Goal: Book appointment/travel/reservation

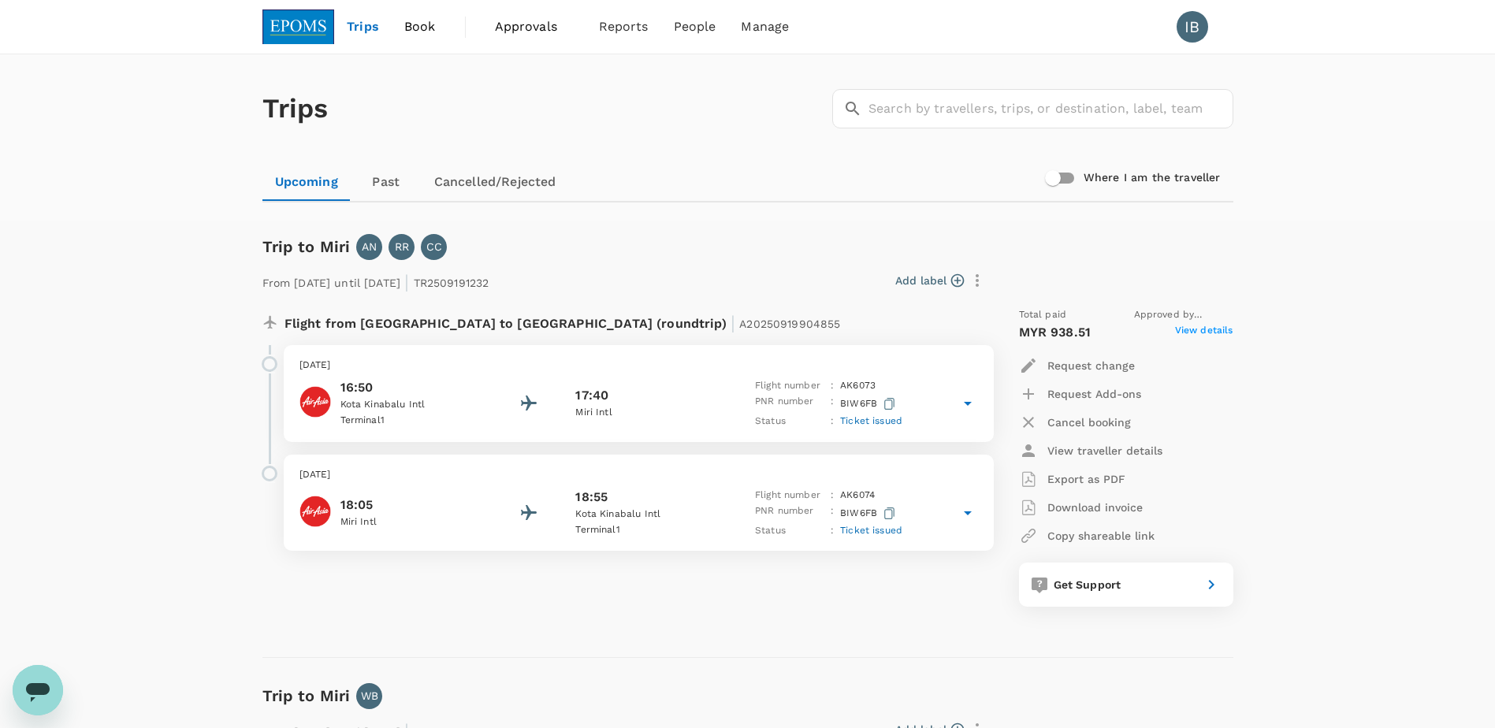
click at [352, 20] on span "Trips" at bounding box center [363, 26] width 32 height 19
click at [418, 29] on span "Book" at bounding box center [420, 26] width 32 height 19
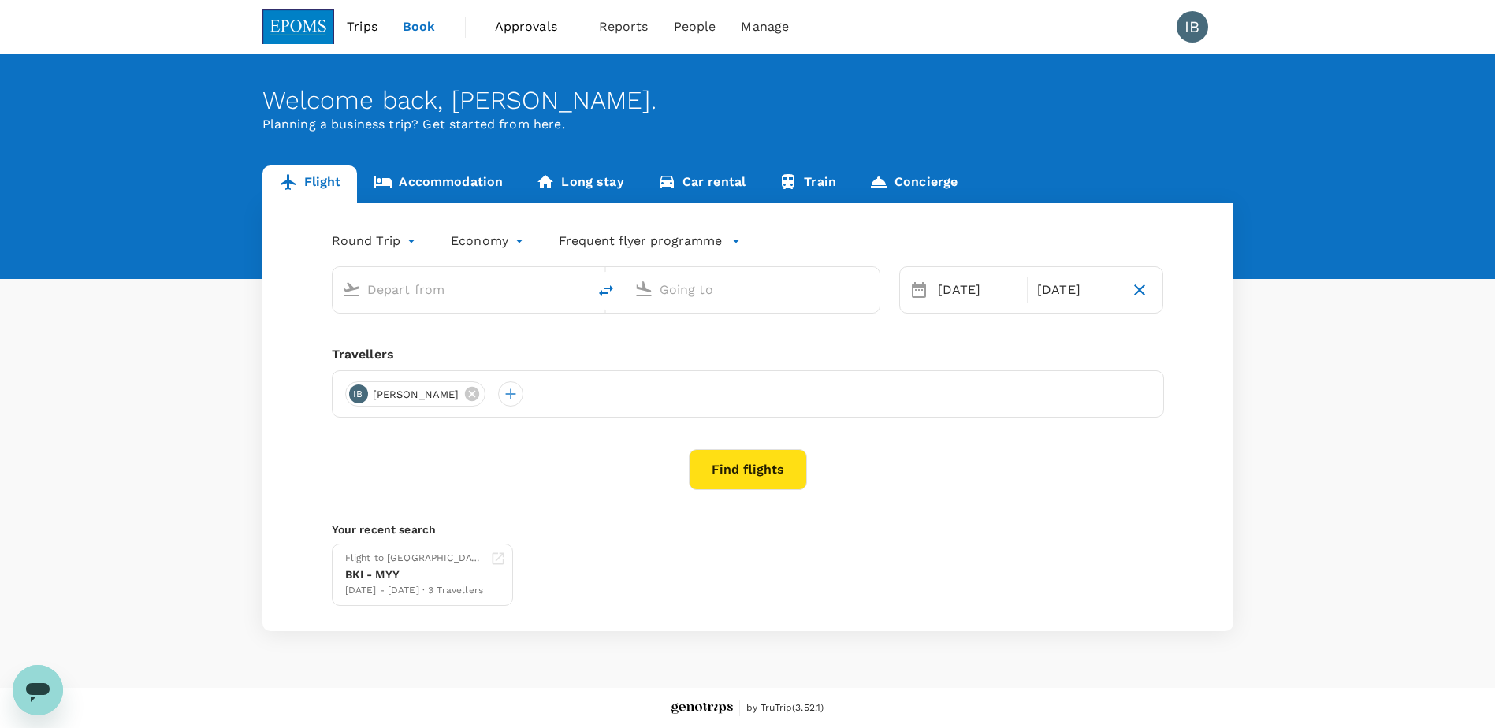
click at [401, 284] on input "text" at bounding box center [460, 289] width 187 height 24
type input "Kota Kinabalu Intl (BKI)"
type input "Miri Intl (MYY)"
type input "Kota Kinabalu Intl (BKI)"
type input "Miri Intl (MYY)"
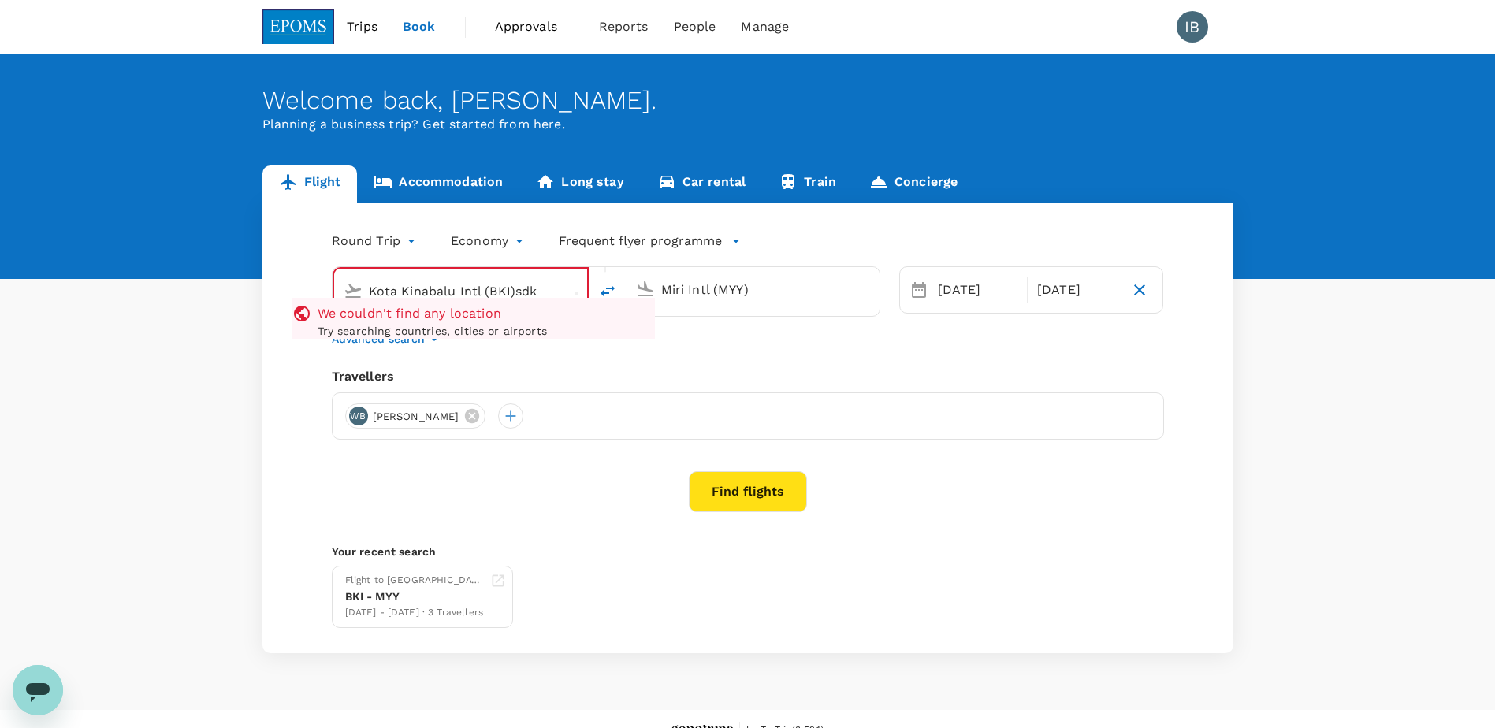
drag, startPoint x: 552, startPoint y: 285, endPoint x: 335, endPoint y: 283, distance: 216.8
click at [335, 283] on div "Kota Kinabalu Intl (BKI)sdk We couldn't find any location Try searching countri…" at bounding box center [460, 292] width 253 height 46
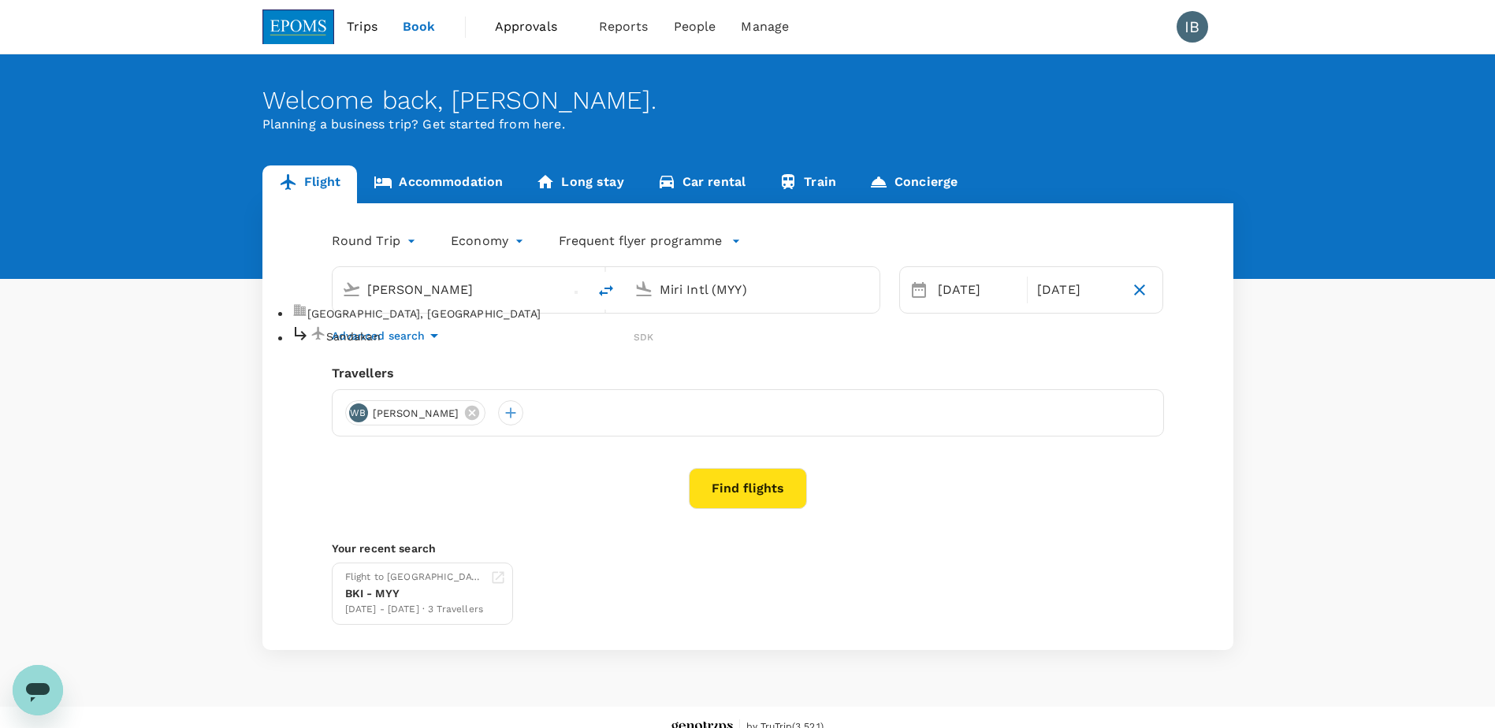
click at [378, 318] on p "[GEOGRAPHIC_DATA], [GEOGRAPHIC_DATA]" at bounding box center [480, 314] width 347 height 16
type input "Sandakan, [GEOGRAPHIC_DATA] (any)"
drag, startPoint x: 771, startPoint y: 291, endPoint x: 656, endPoint y: 291, distance: 115.1
click at [653, 292] on div "Miri Intl (MYY)" at bounding box center [761, 287] width 217 height 32
click at [707, 343] on p "Kota Kinabalu Intl" at bounding box center [775, 337] width 312 height 16
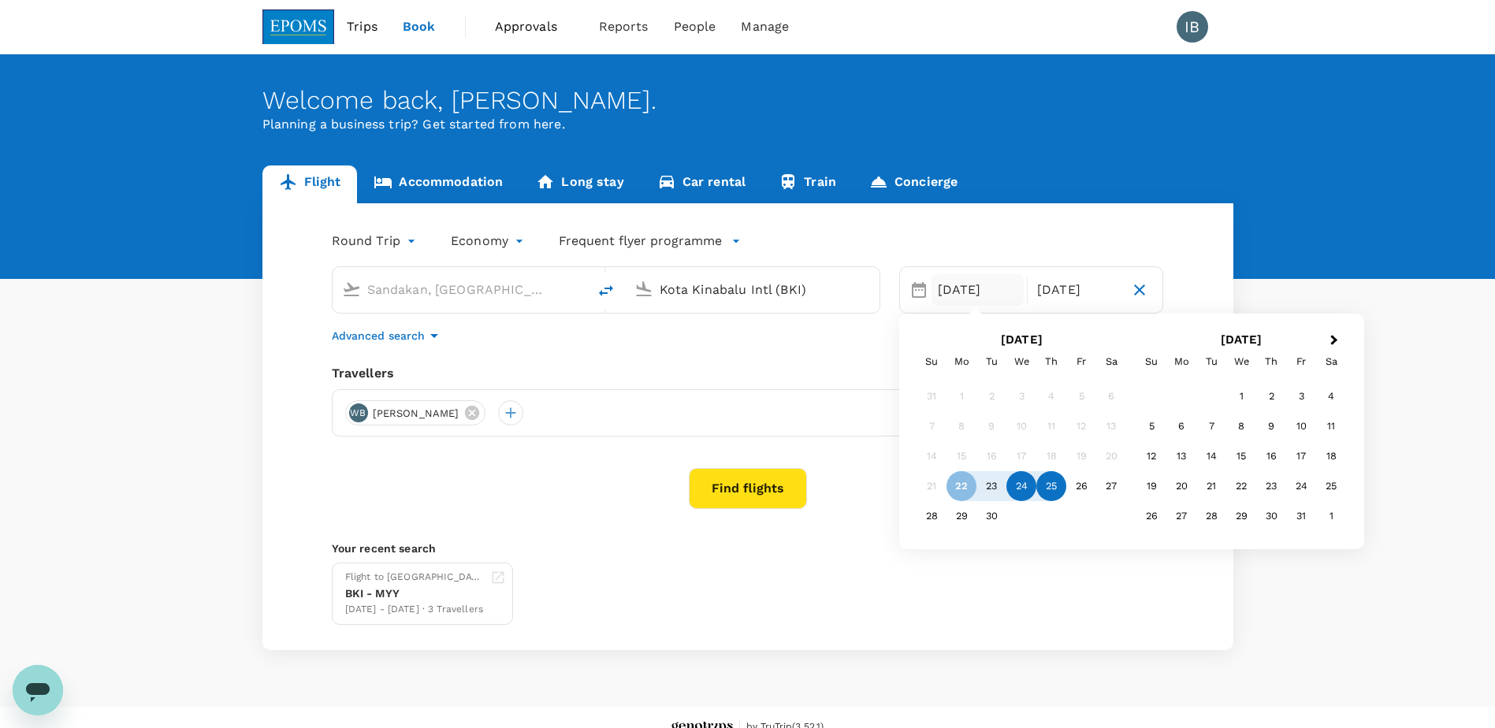
type input "Kota Kinabalu Intl (BKI)"
click at [1020, 489] on div "24" at bounding box center [1022, 486] width 30 height 30
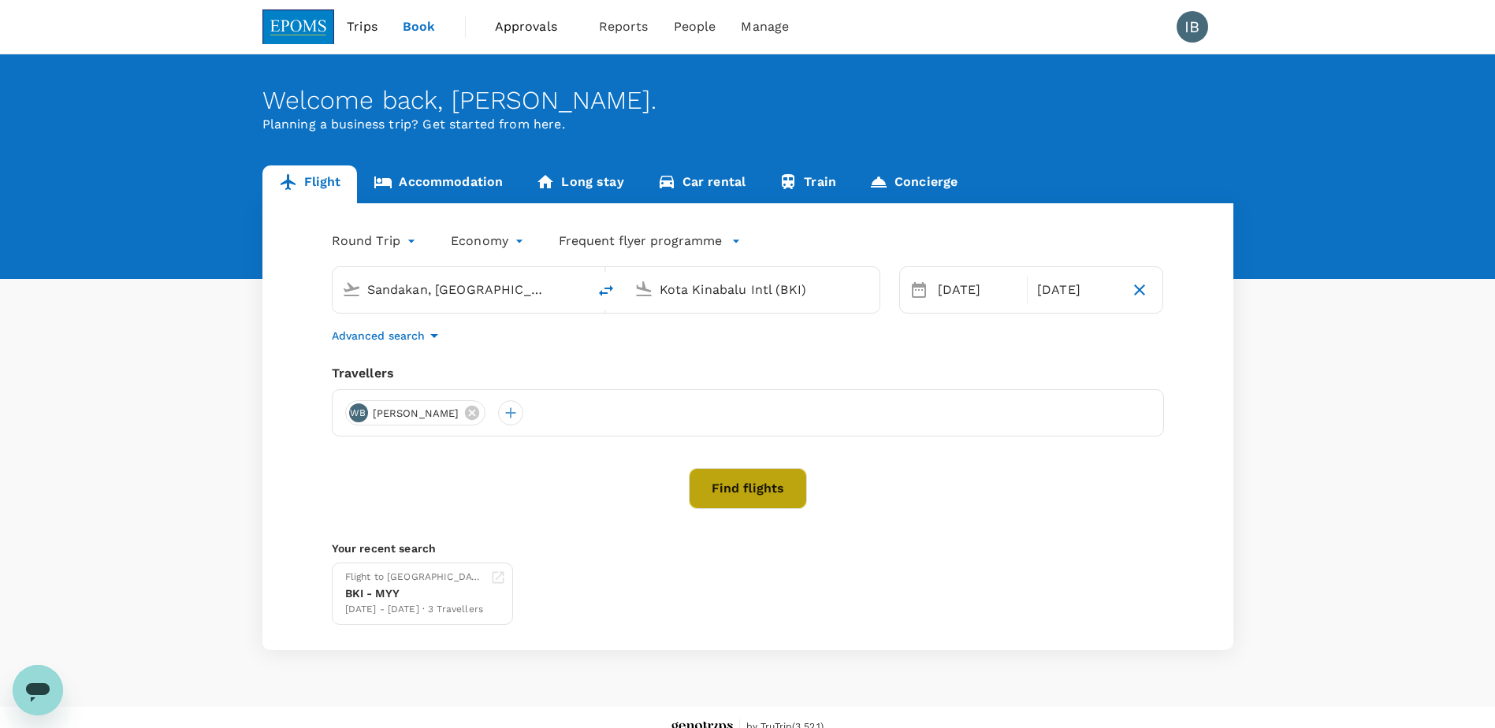
click at [754, 501] on button "Find flights" at bounding box center [748, 488] width 118 height 41
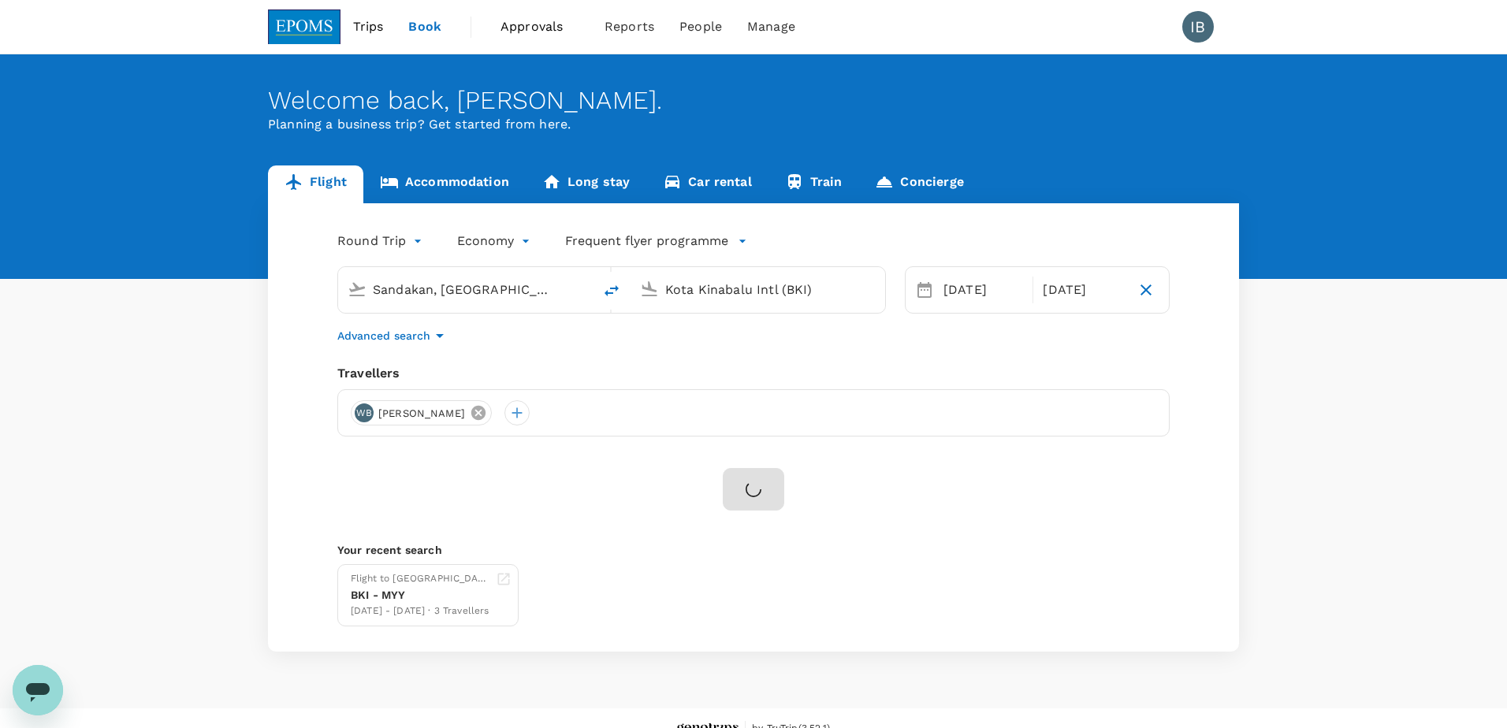
click at [486, 414] on body "Trips Book Approvals 0 Reports People Manage IB Welcome back , [PERSON_NAME] . …" at bounding box center [753, 375] width 1507 height 750
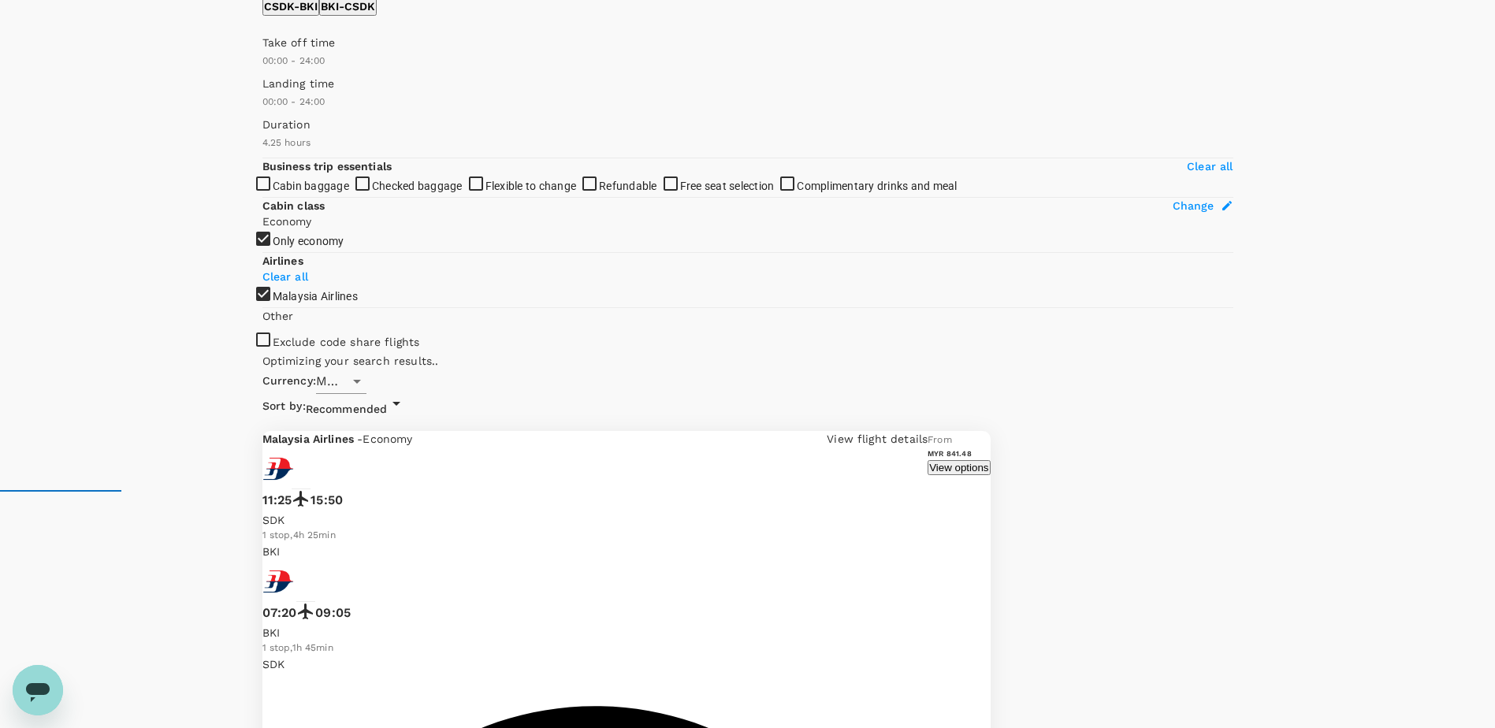
type input "445"
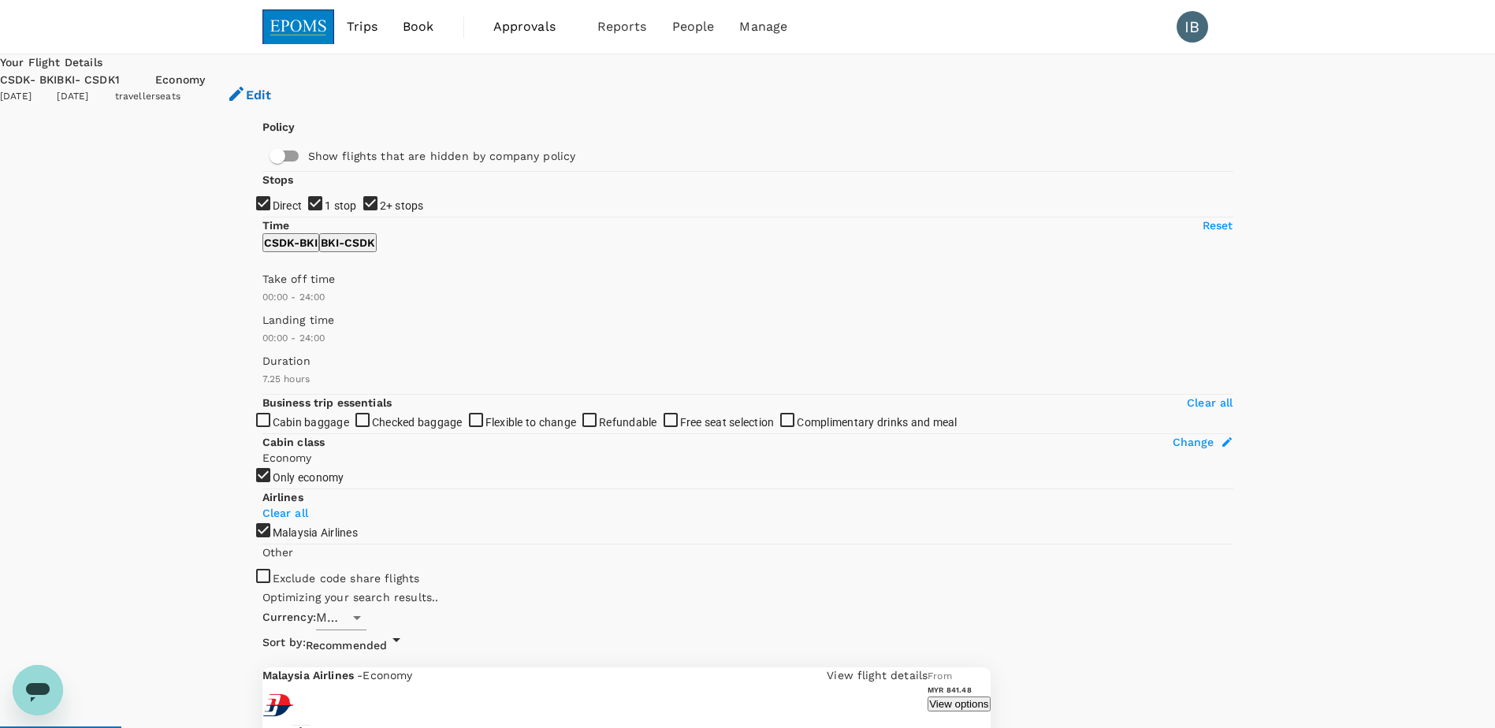
checkbox input "false"
click at [114, 76] on div "BKI - CSDK" at bounding box center [86, 80] width 58 height 17
click at [293, 76] on button "Edit" at bounding box center [249, 95] width 88 height 47
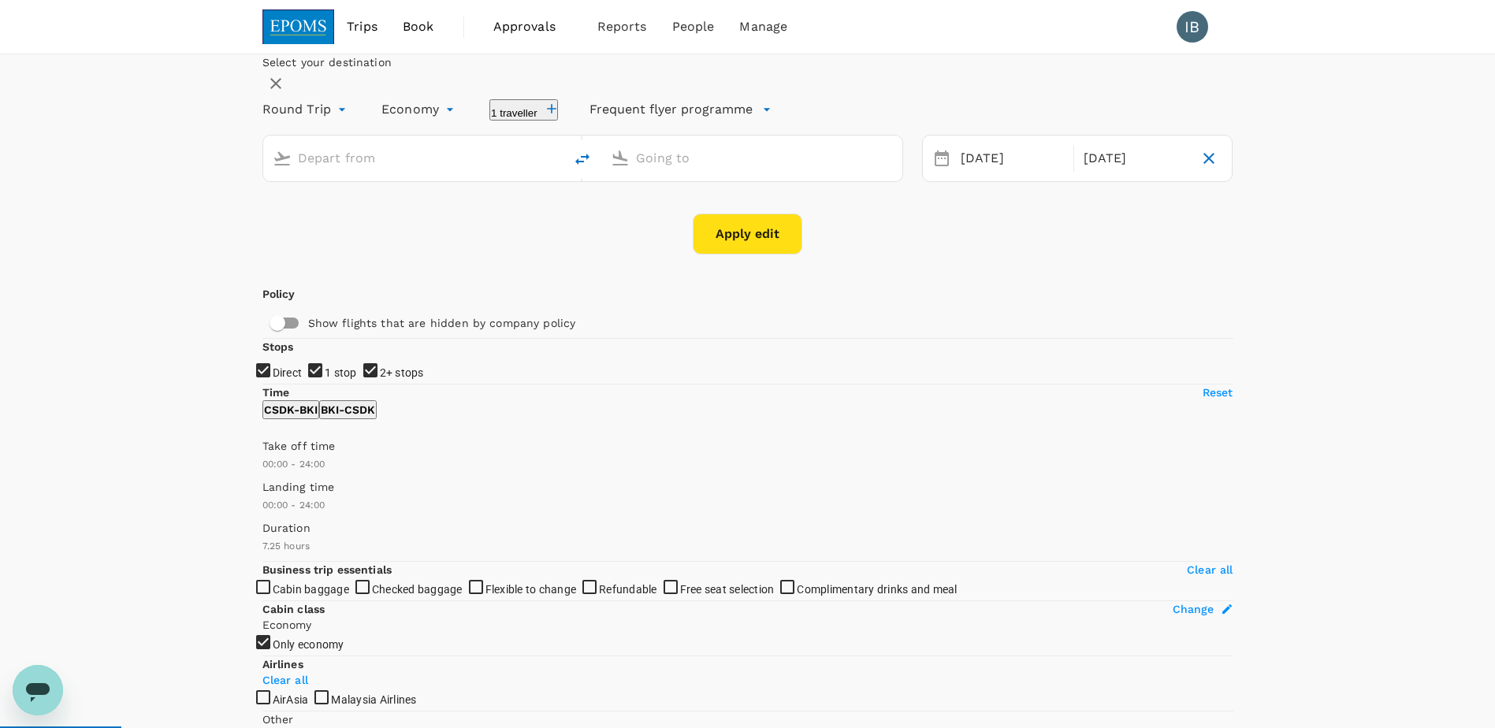
type input "Sandakan, [GEOGRAPHIC_DATA] (any)"
type input "Kota Kinabalu Intl (BKI)"
click at [762, 255] on button "Apply edit" at bounding box center [748, 234] width 110 height 41
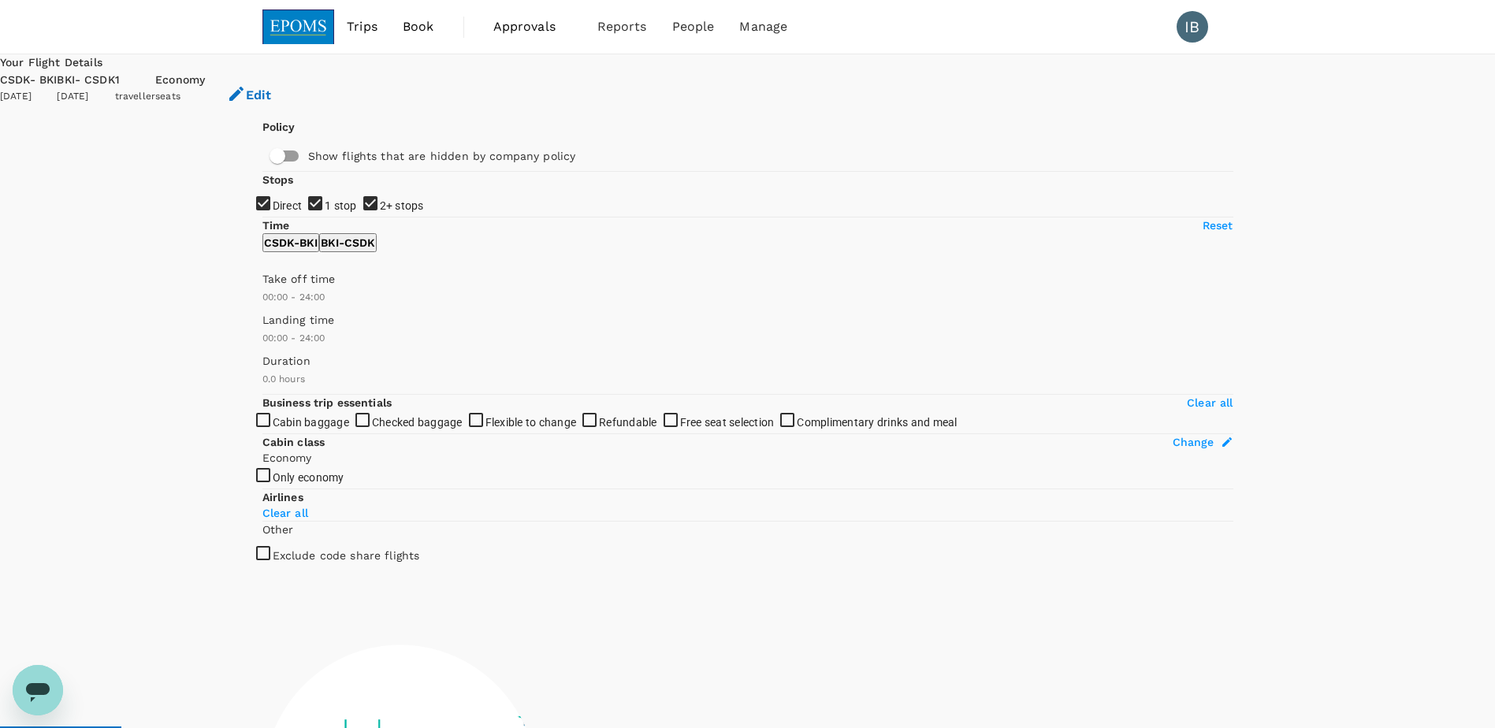
checkbox input "true"
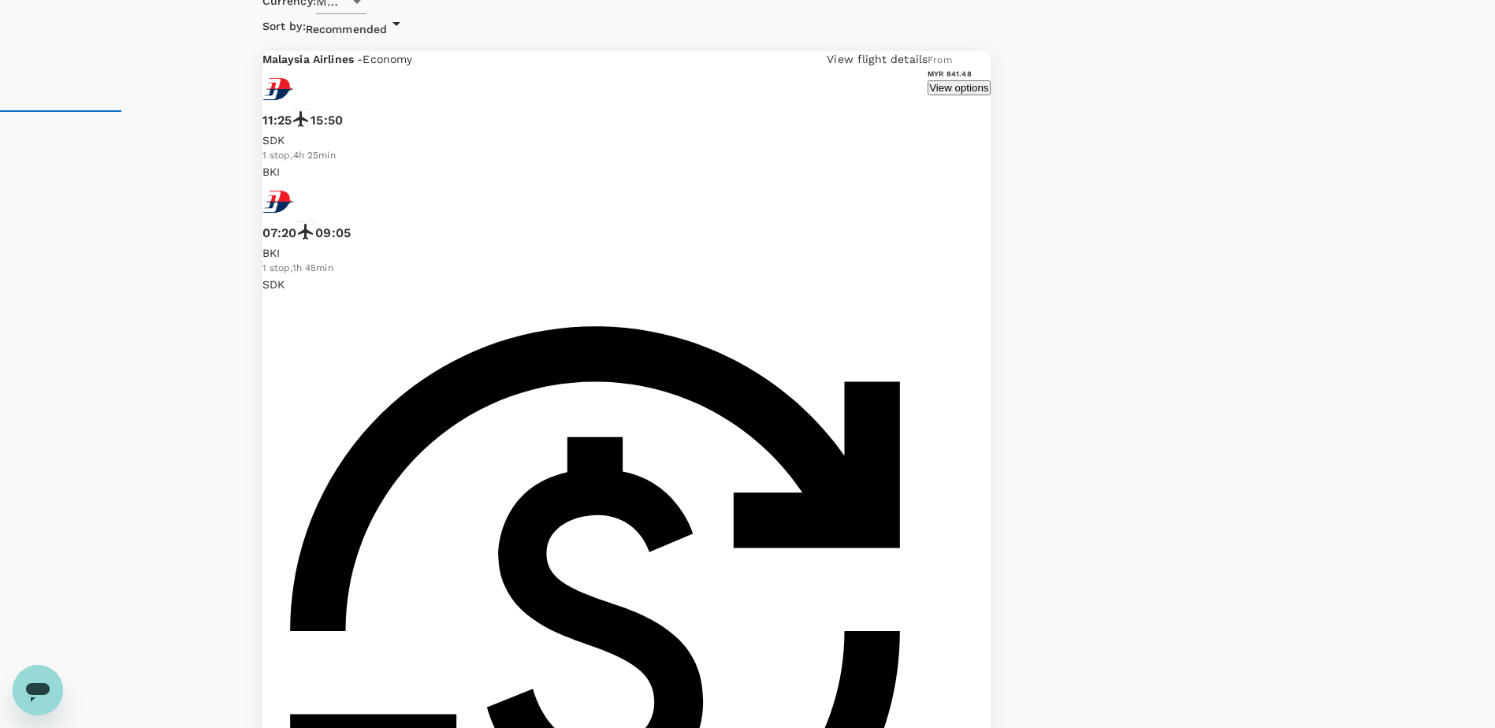
scroll to position [631, 0]
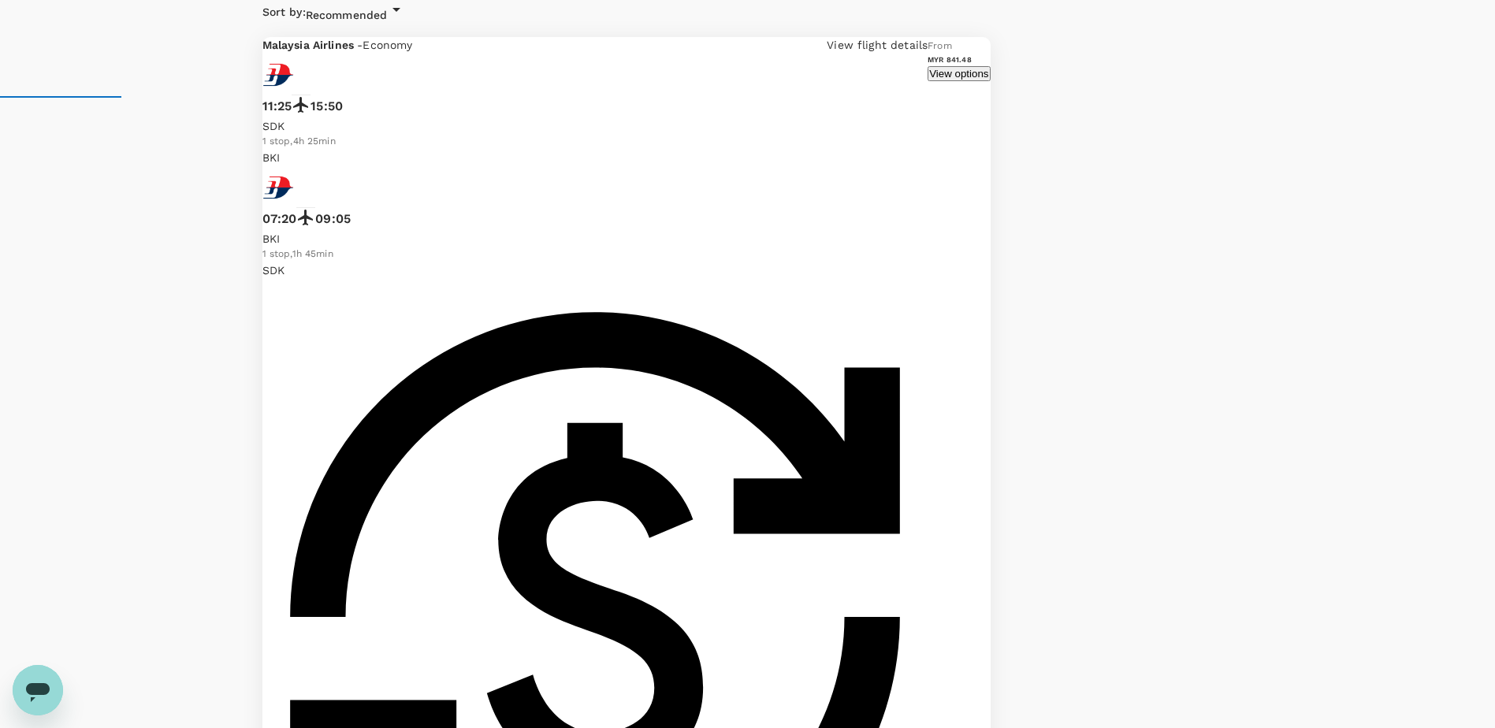
checkbox input "false"
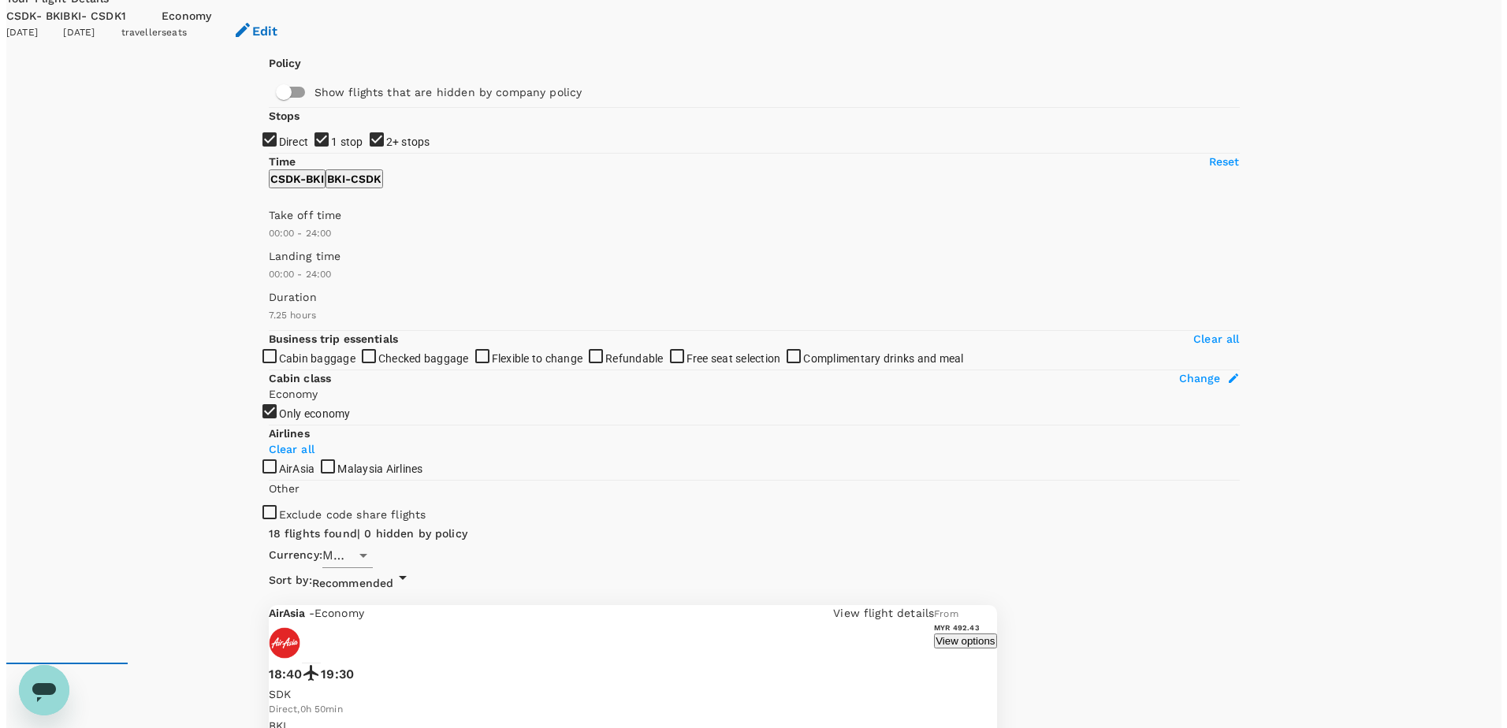
scroll to position [0, 0]
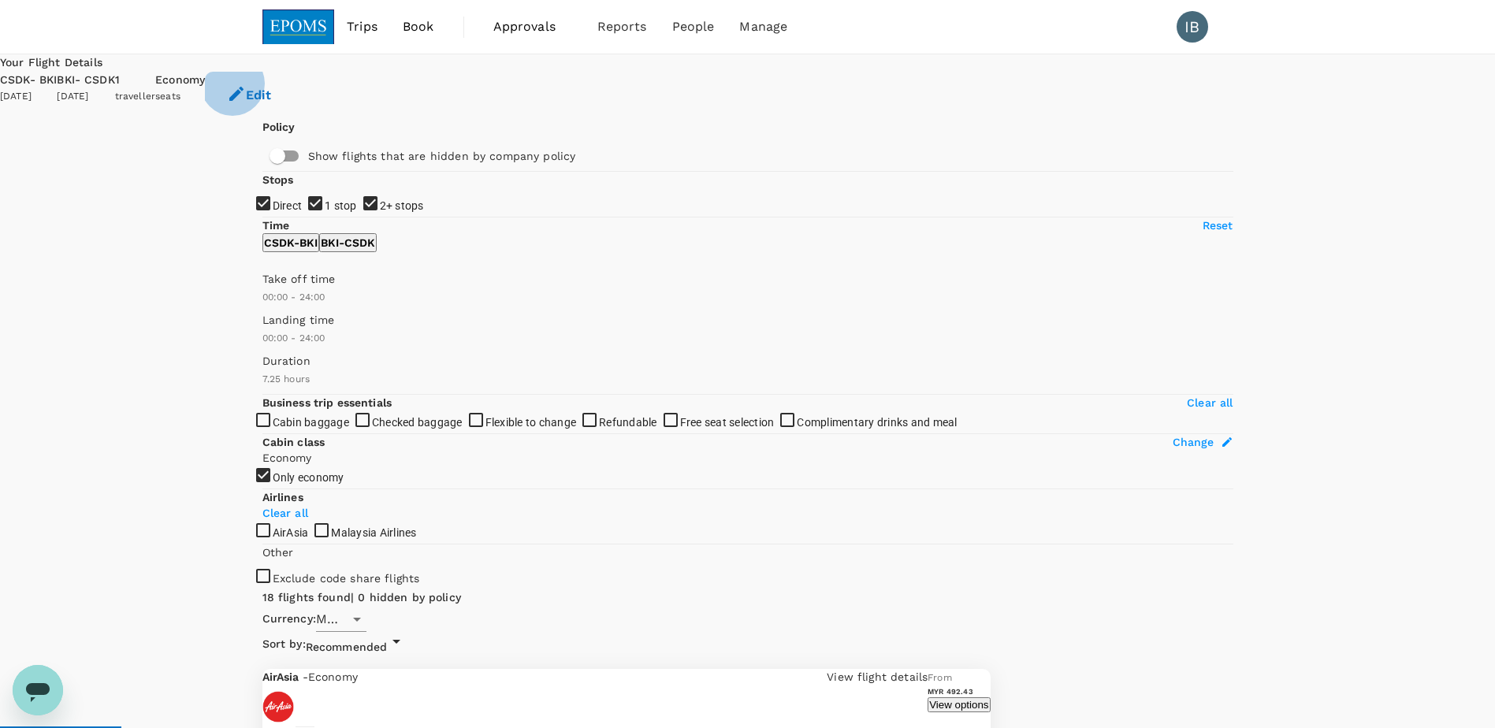
click at [293, 81] on button "Edit" at bounding box center [249, 95] width 88 height 47
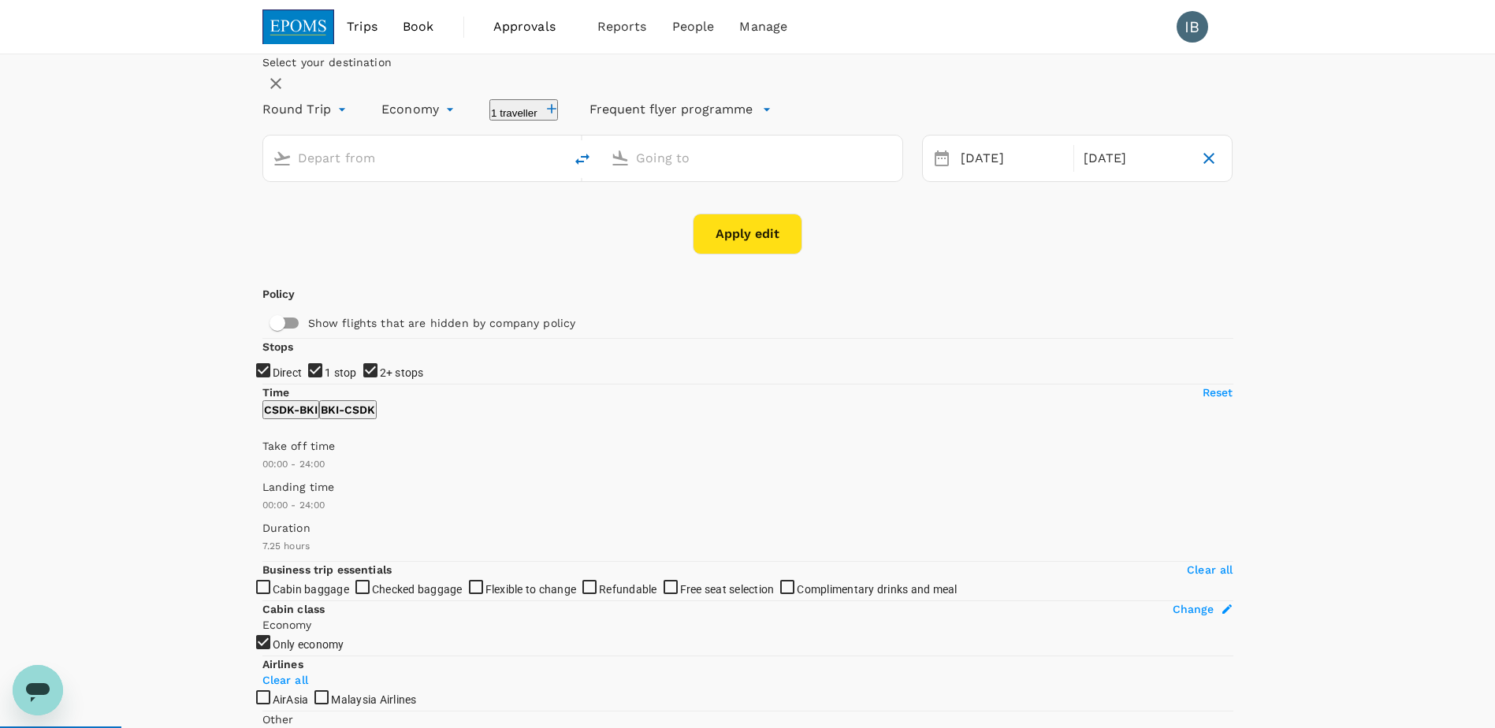
type input "Sandakan, [GEOGRAPHIC_DATA] (any)"
type input "Kota Kinabalu Intl (BKI)"
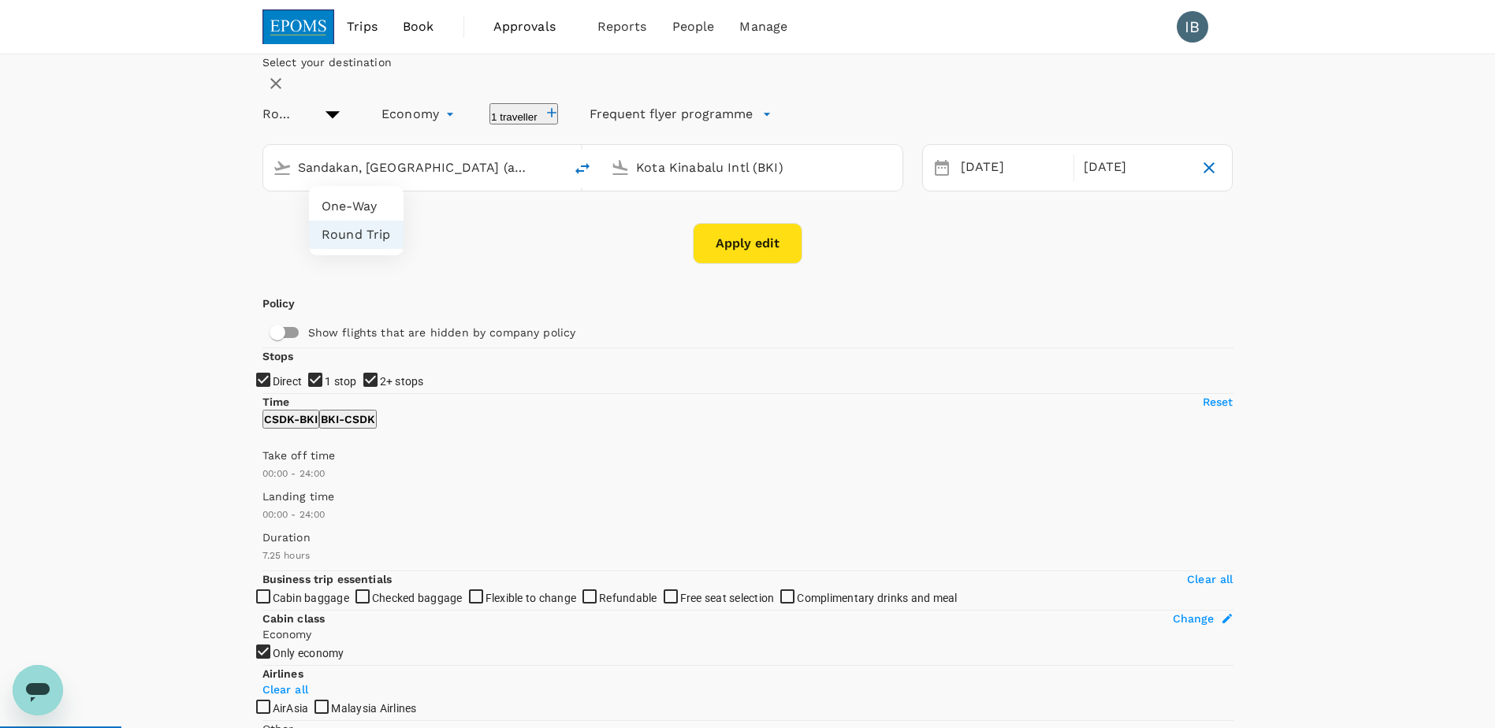
click at [357, 207] on li "One-Way" at bounding box center [356, 206] width 95 height 28
type input "oneway"
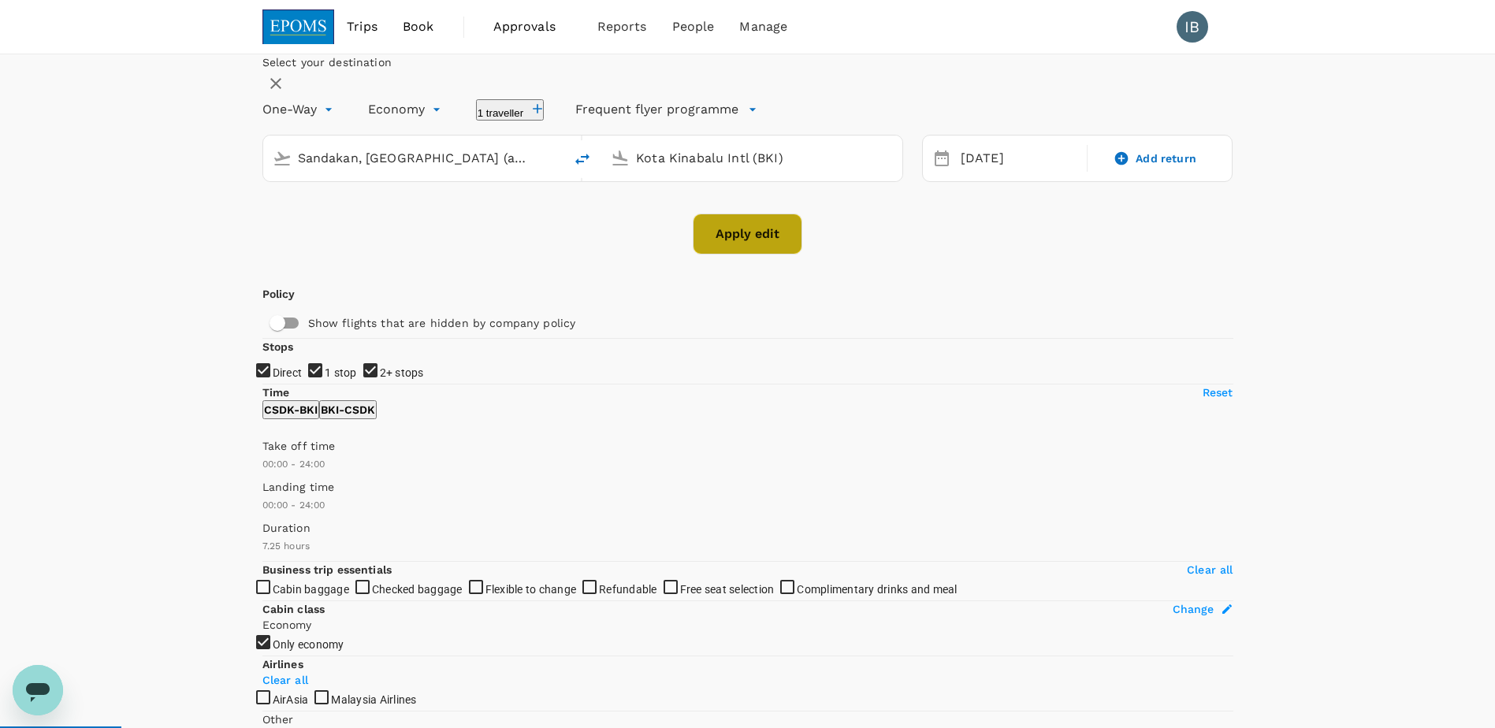
click at [743, 255] on button "Apply edit" at bounding box center [748, 234] width 110 height 41
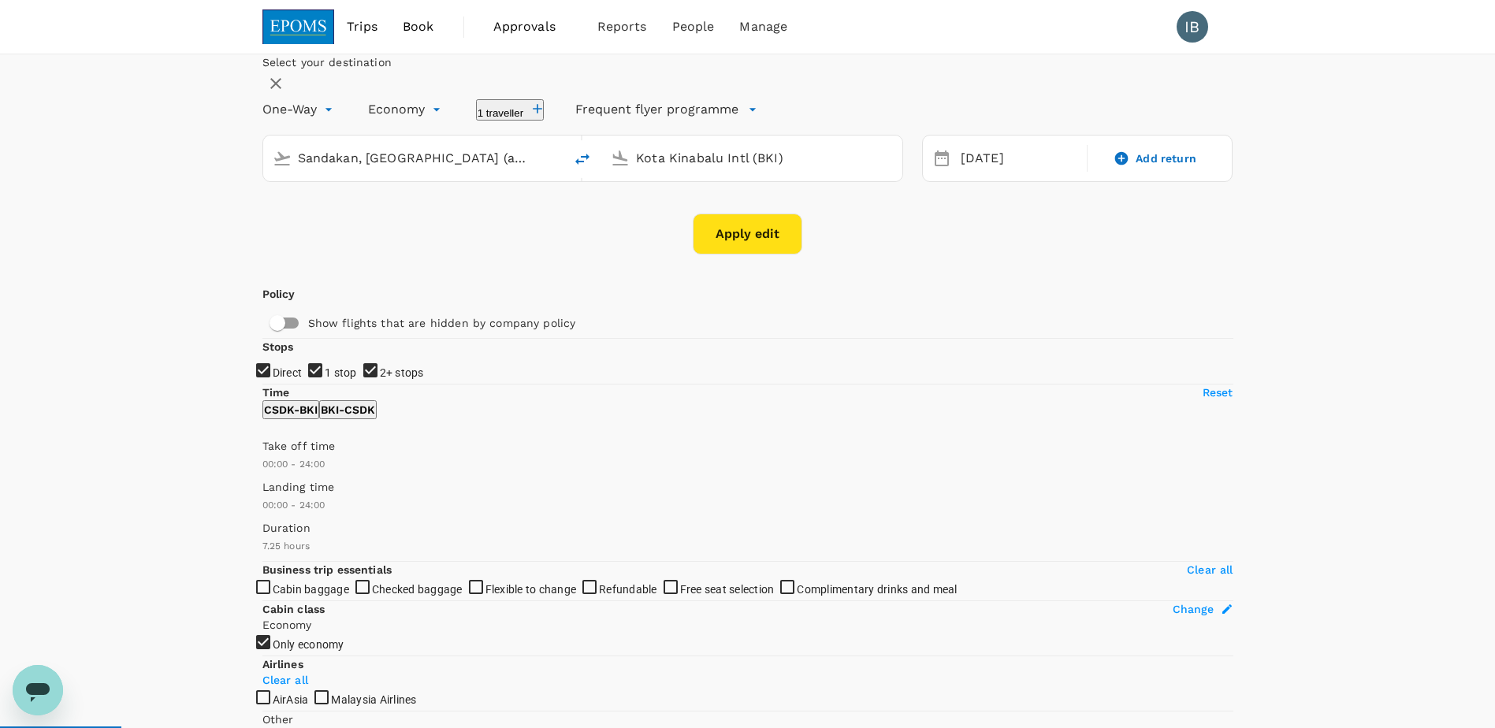
checkbox input "false"
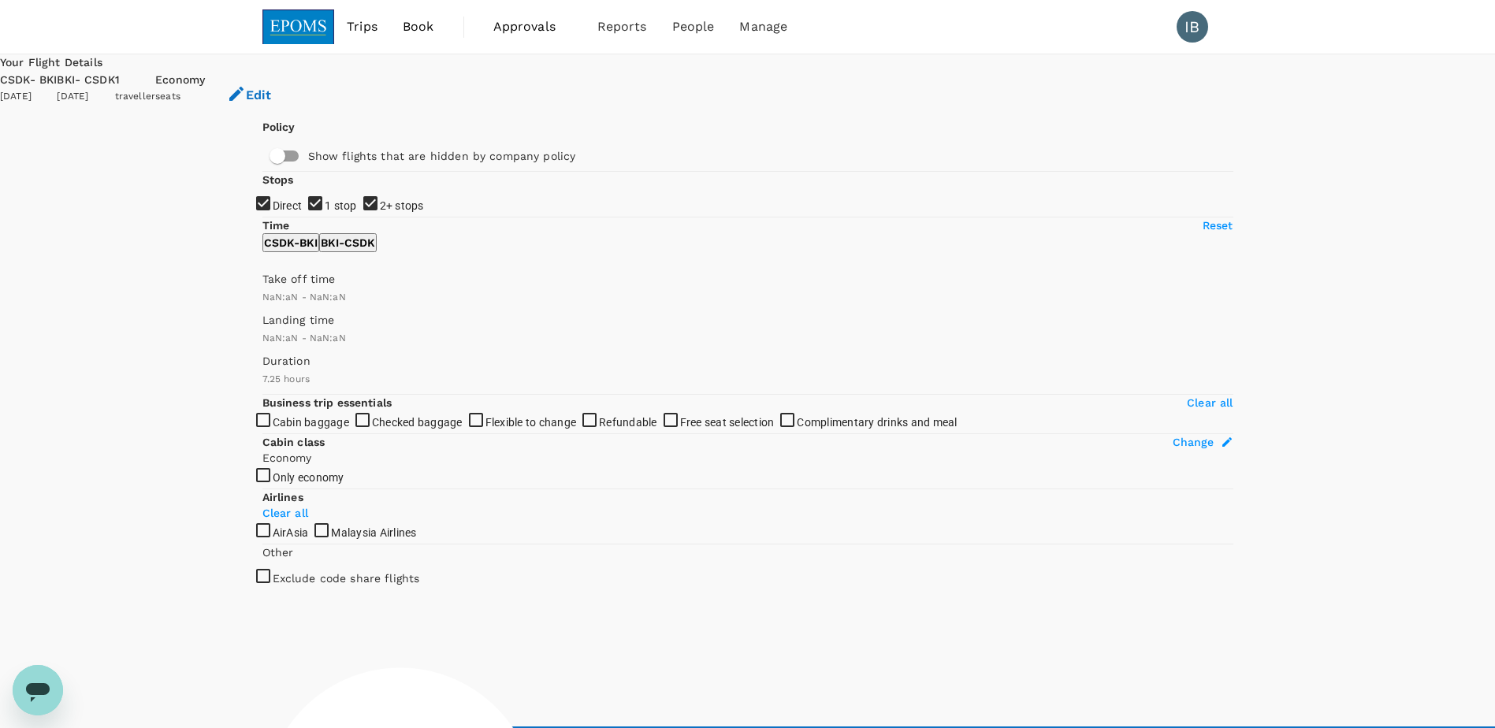
type input "1440"
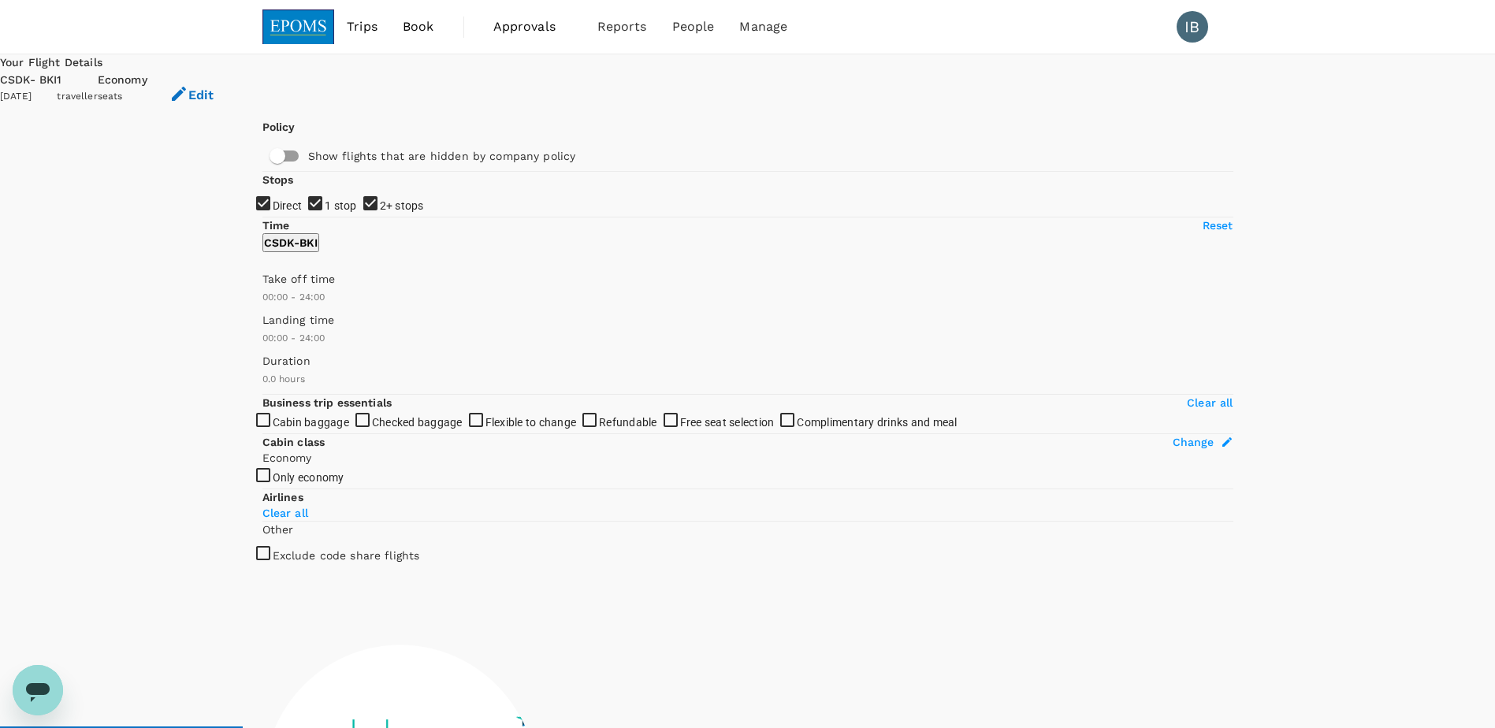
checkbox input "true"
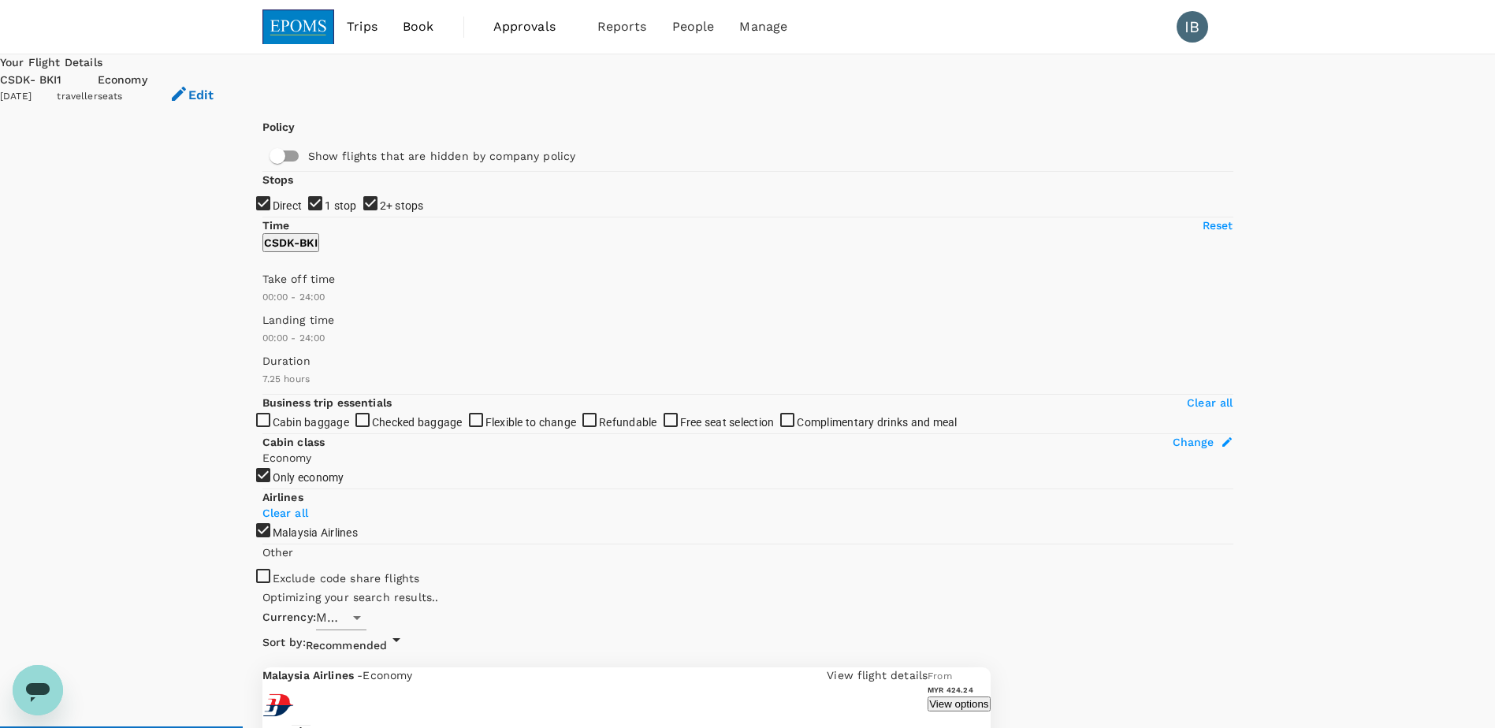
checkbox input "false"
click at [236, 84] on button "Edit" at bounding box center [191, 95] width 88 height 47
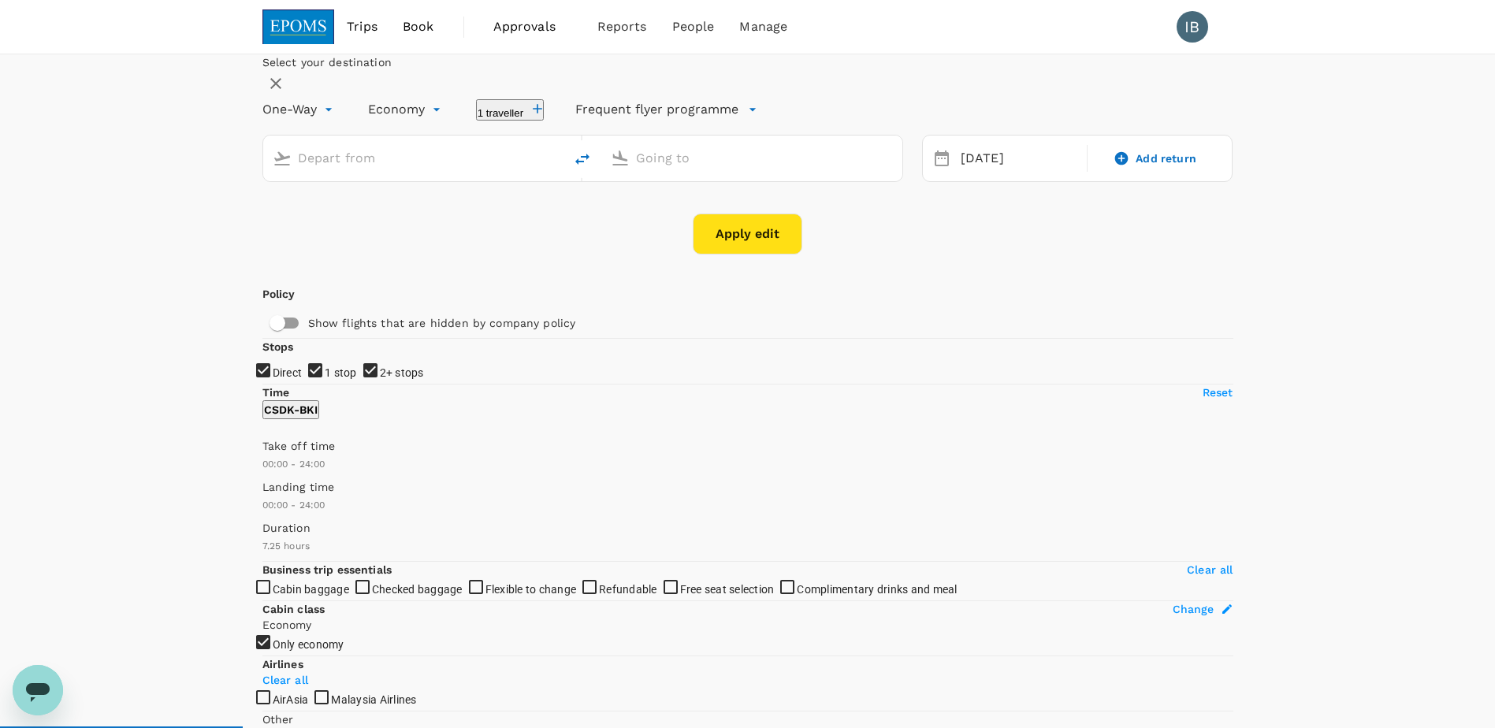
type input "Sandakan, [GEOGRAPHIC_DATA] (any)"
type input "Kota Kinabalu Intl (BKI)"
click at [417, 24] on span "Book" at bounding box center [419, 26] width 32 height 19
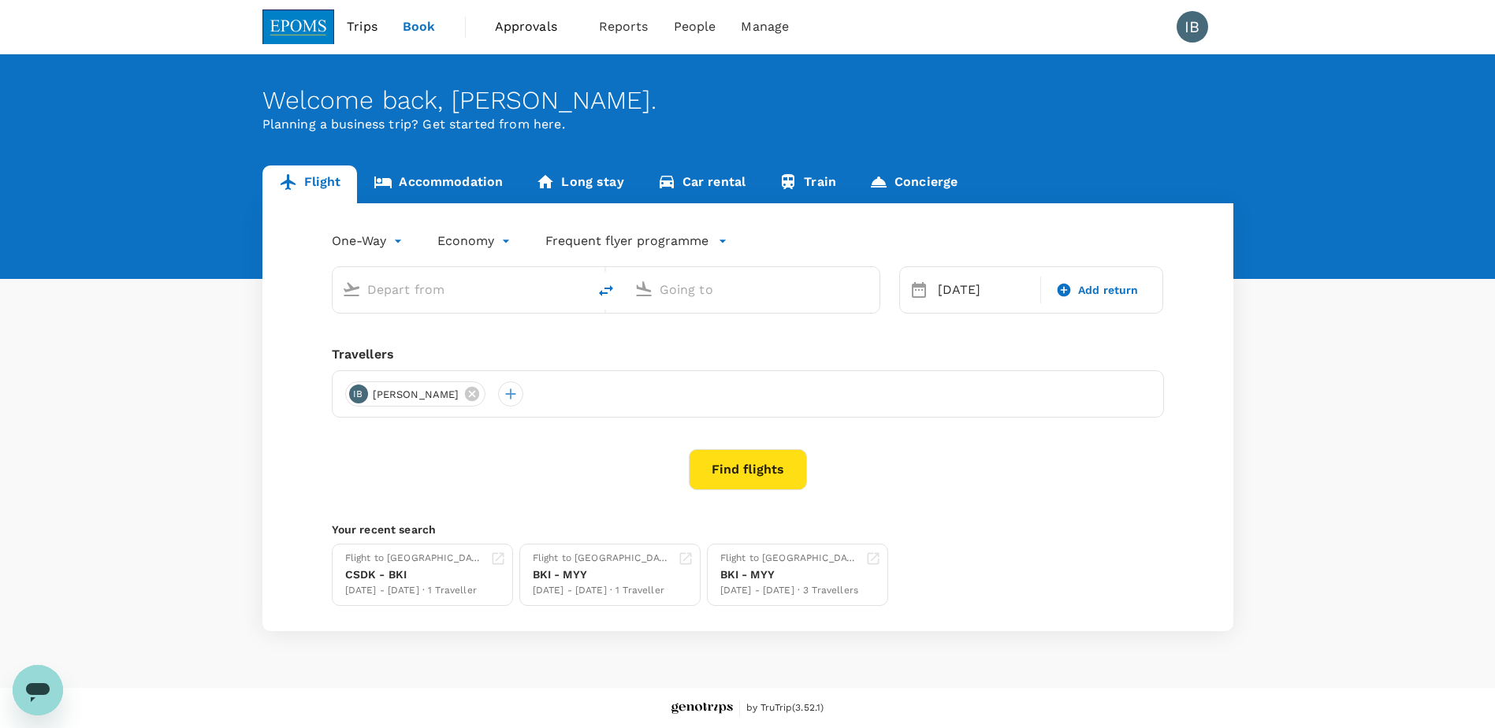
type input "Sandakan, [GEOGRAPHIC_DATA] (any)"
type input "Kota Kinabalu Intl (BKI)"
type input "Sandakan, [GEOGRAPHIC_DATA] (any)"
type input "Kota Kinabalu Intl (BKI)"
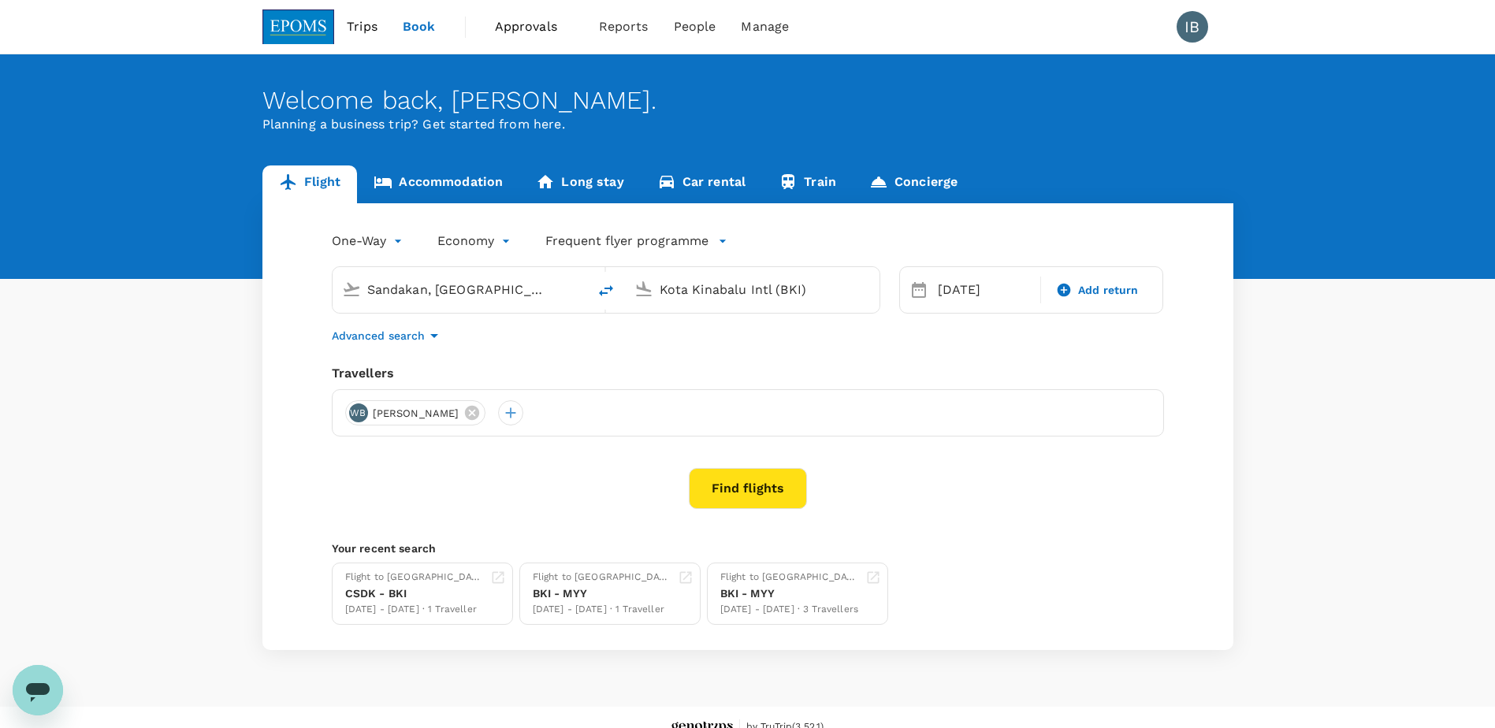
click at [451, 178] on link "Accommodation" at bounding box center [438, 185] width 162 height 38
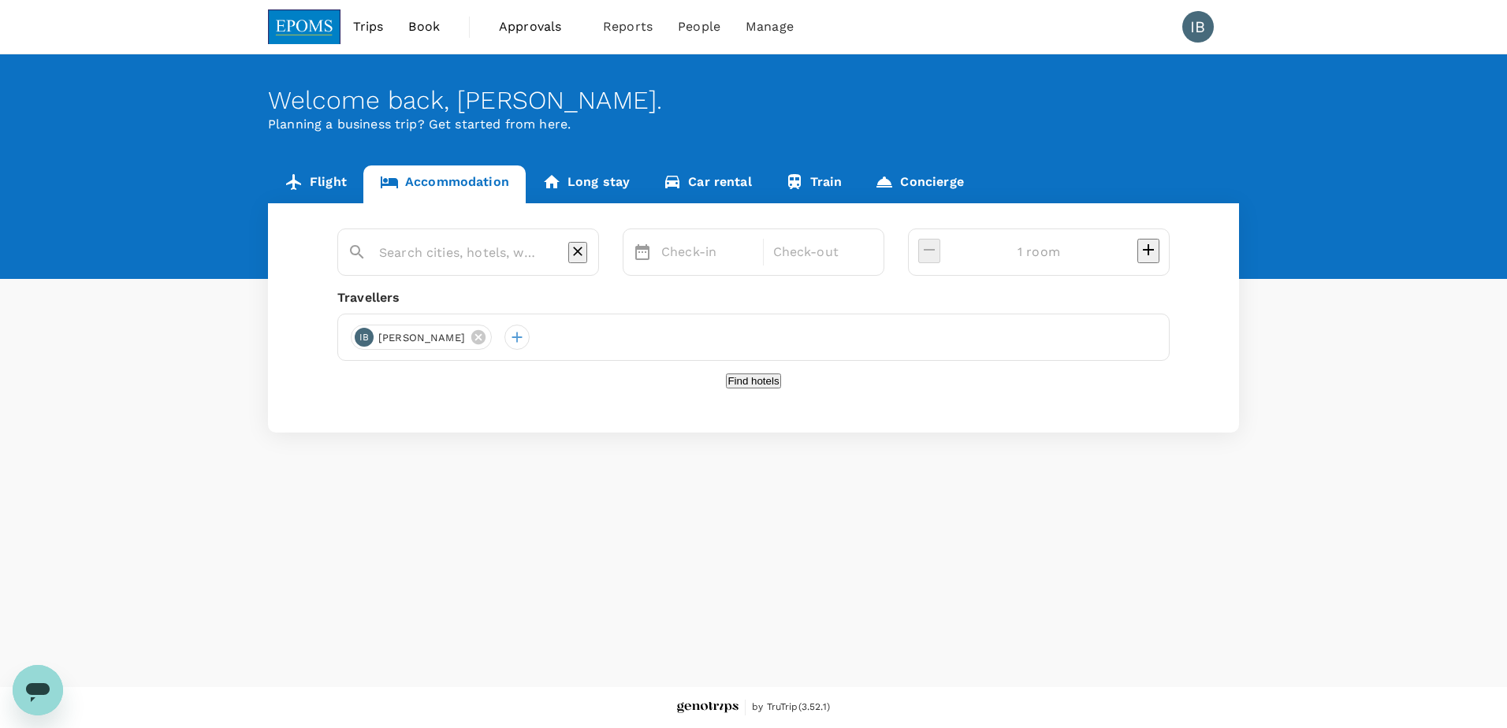
type input "3 rooms"
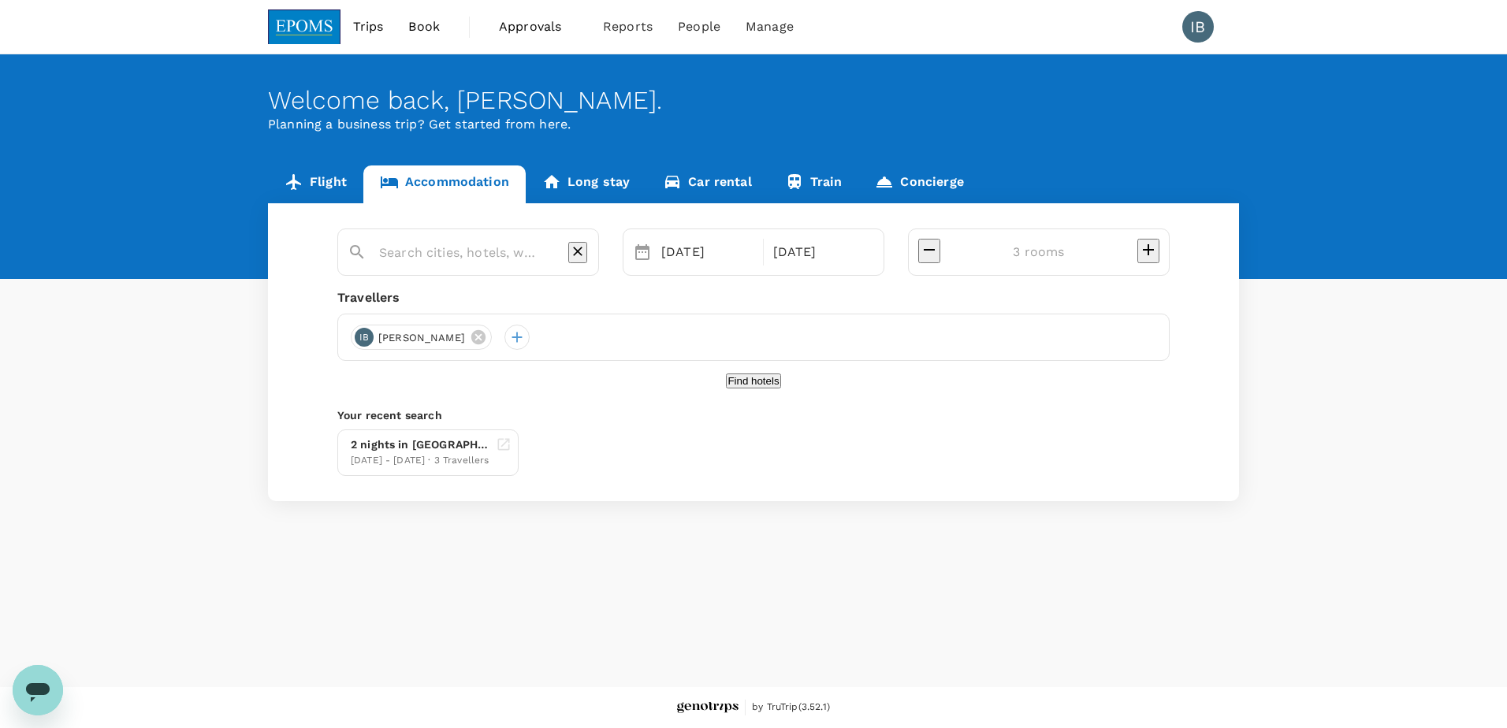
type input "Miri"
click at [560, 339] on icon at bounding box center [568, 337] width 17 height 17
click at [528, 341] on div at bounding box center [516, 337] width 25 height 25
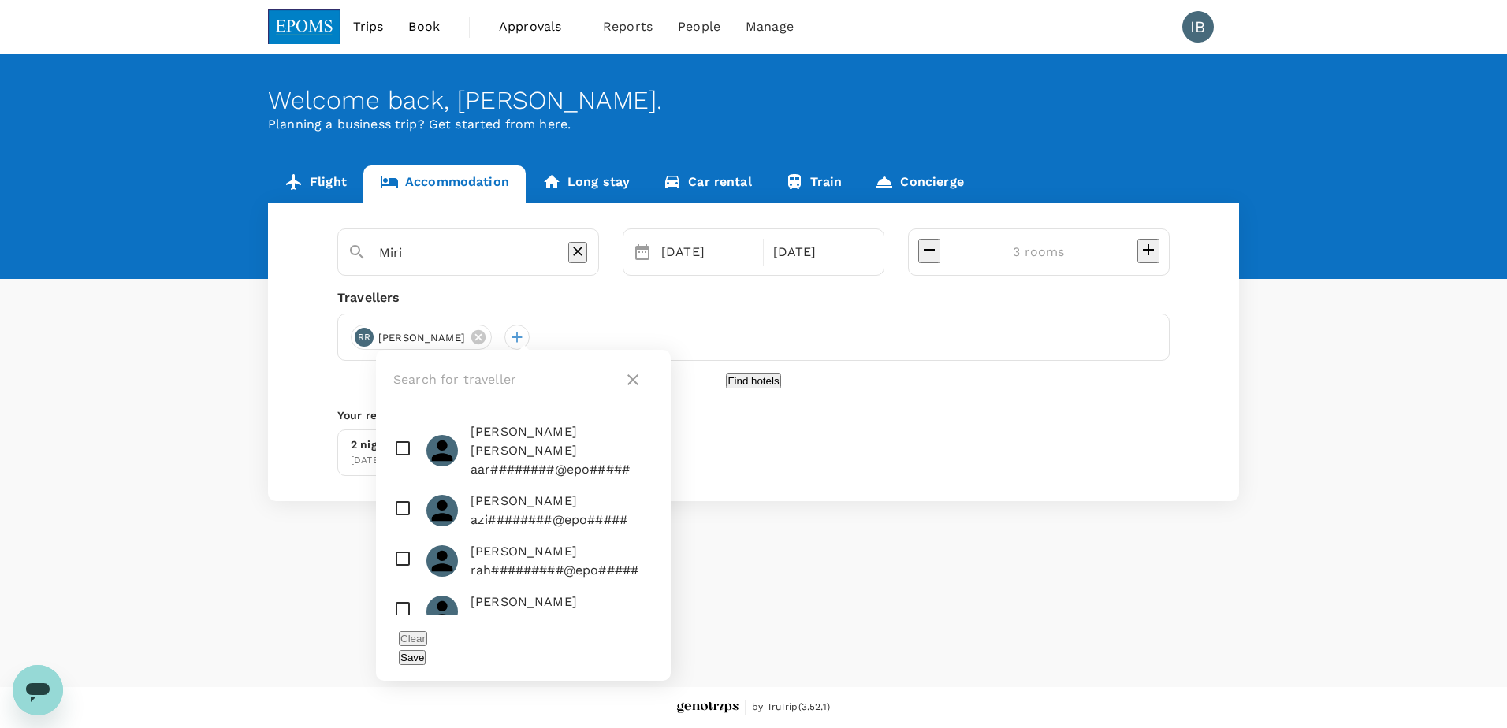
click at [486, 337] on icon at bounding box center [478, 337] width 17 height 17
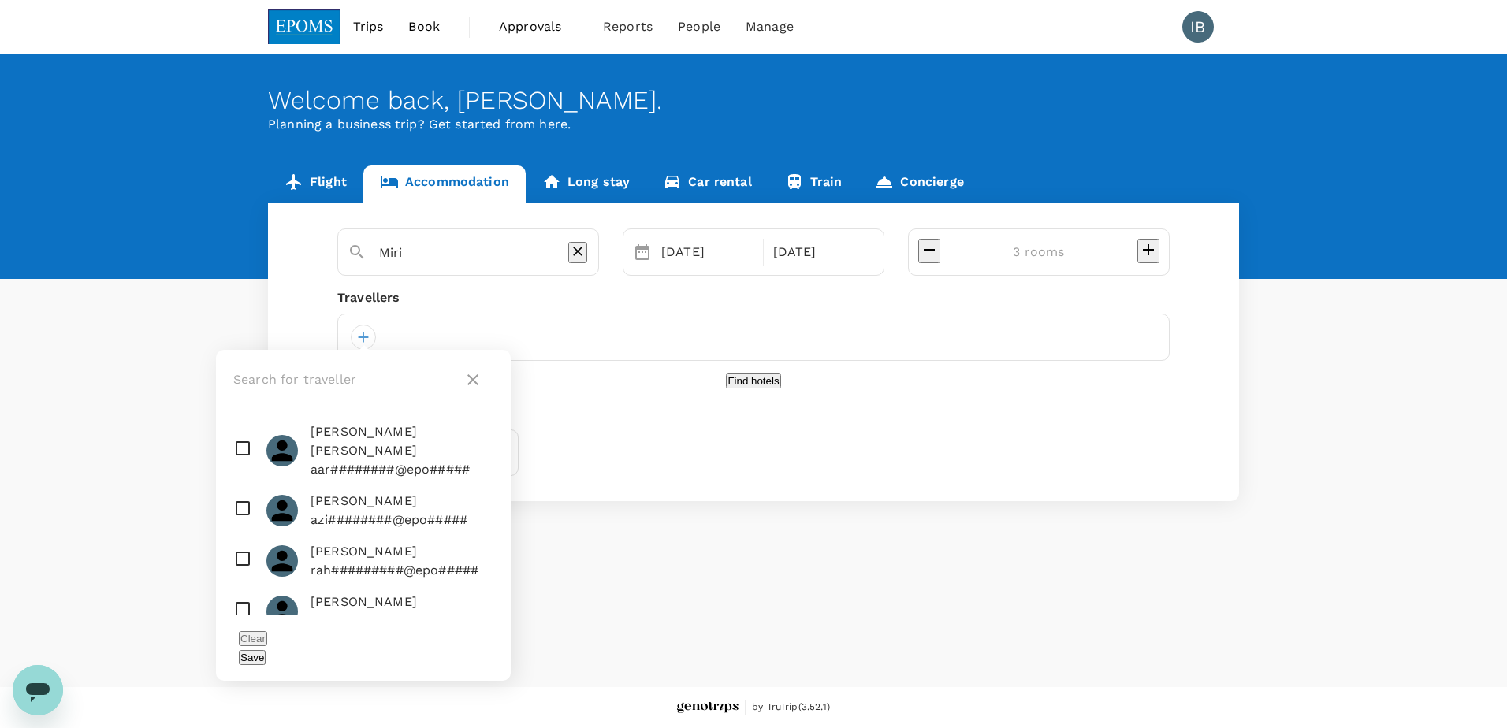
click at [371, 383] on input "text" at bounding box center [345, 379] width 224 height 25
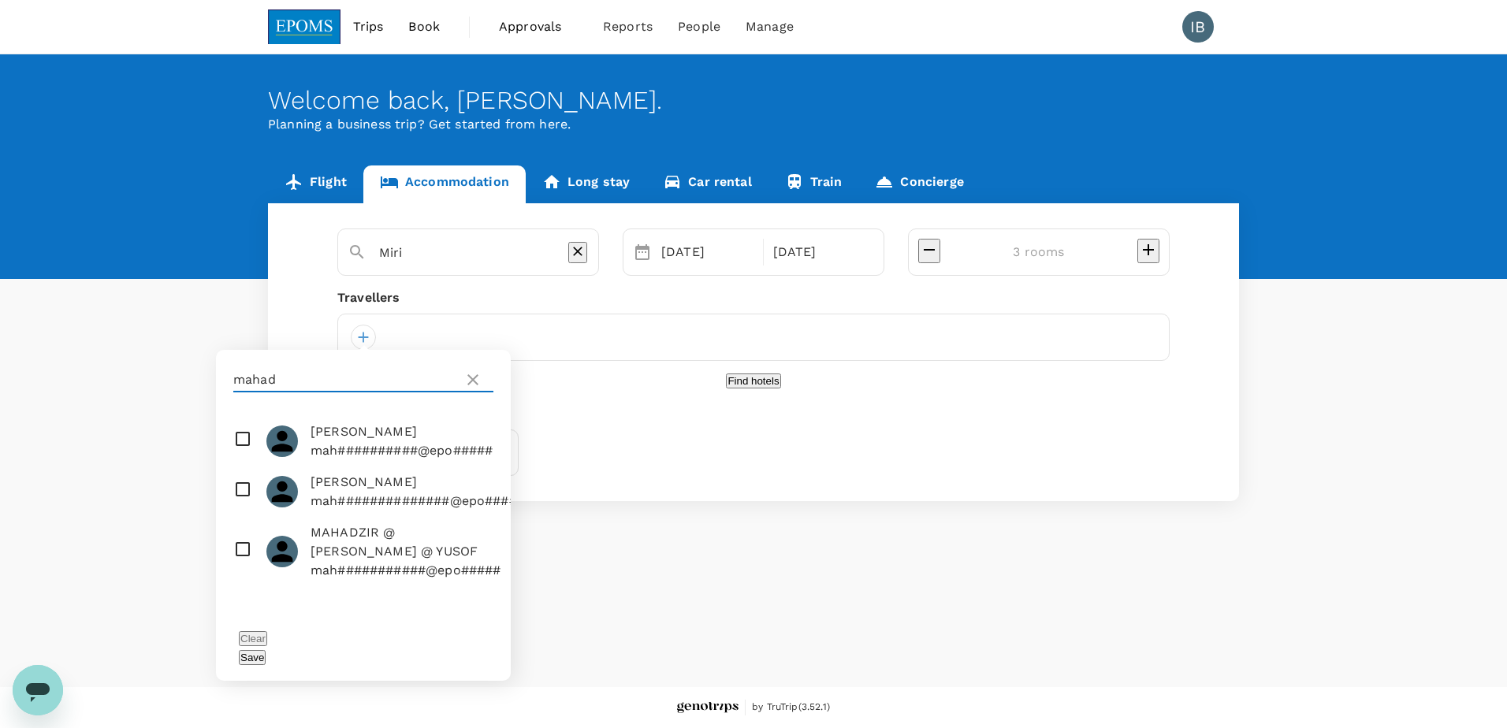
type input "mahad"
click at [352, 441] on span "[PERSON_NAME]" at bounding box center [402, 431] width 182 height 19
checkbox input "true"
click at [266, 650] on button "Save" at bounding box center [252, 657] width 27 height 15
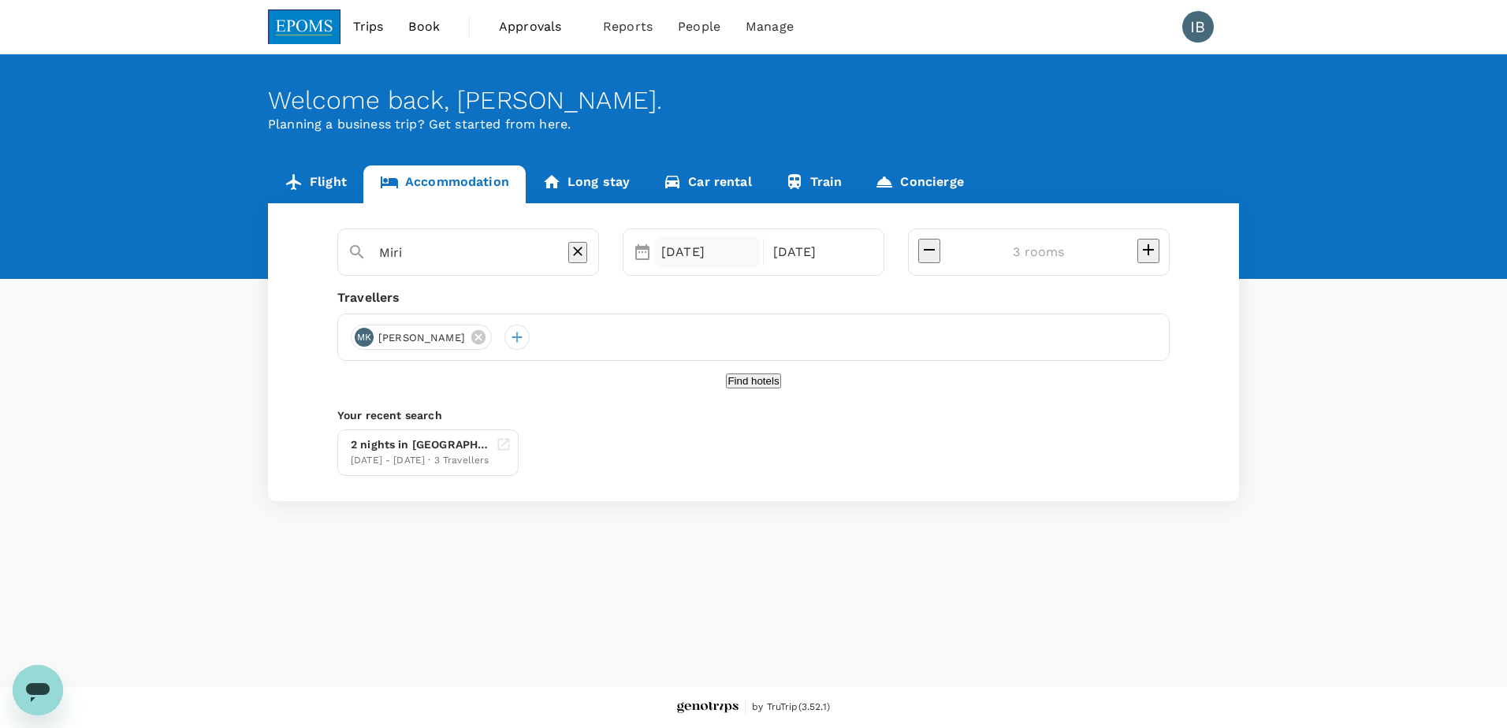
click at [753, 250] on div "[DATE]" at bounding box center [707, 252] width 105 height 32
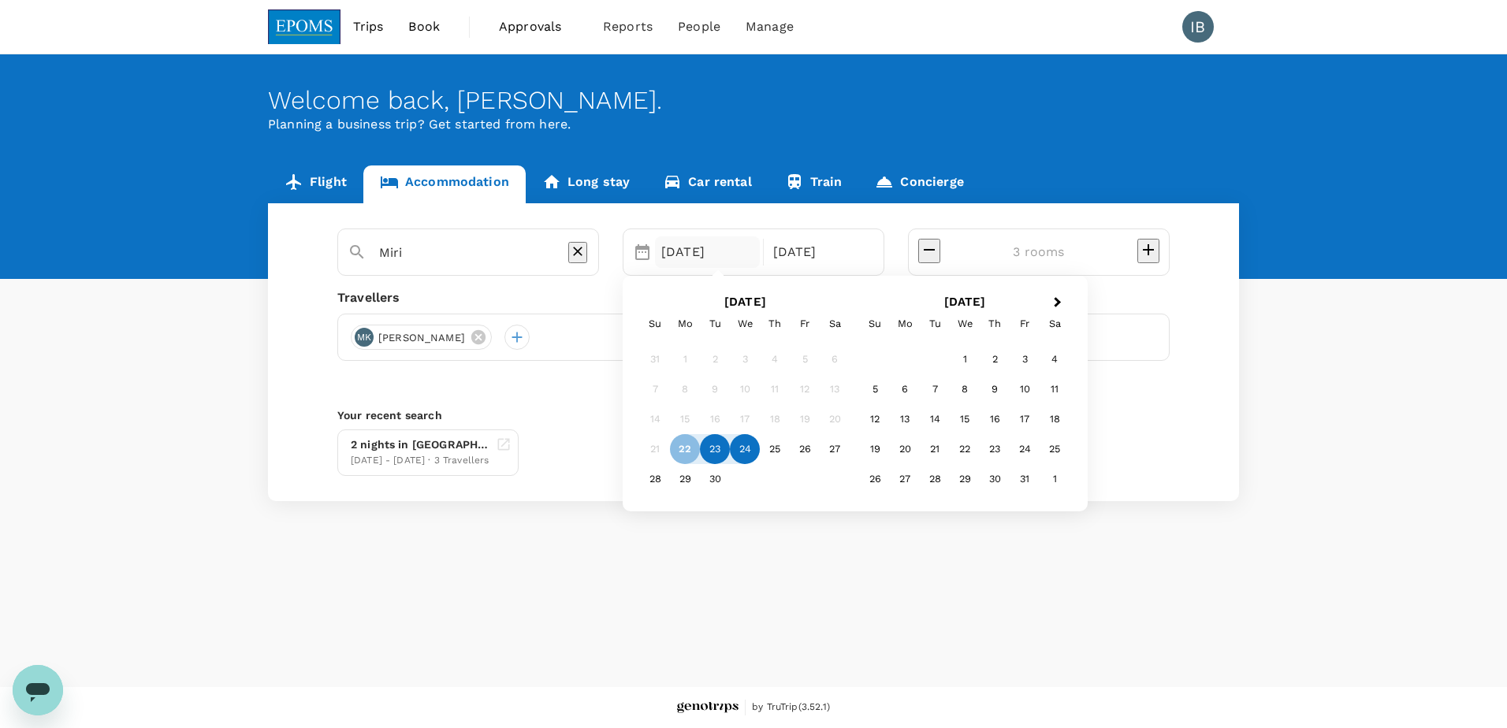
click at [730, 450] on div "23" at bounding box center [715, 449] width 30 height 30
click at [790, 449] on div "25" at bounding box center [775, 449] width 30 height 30
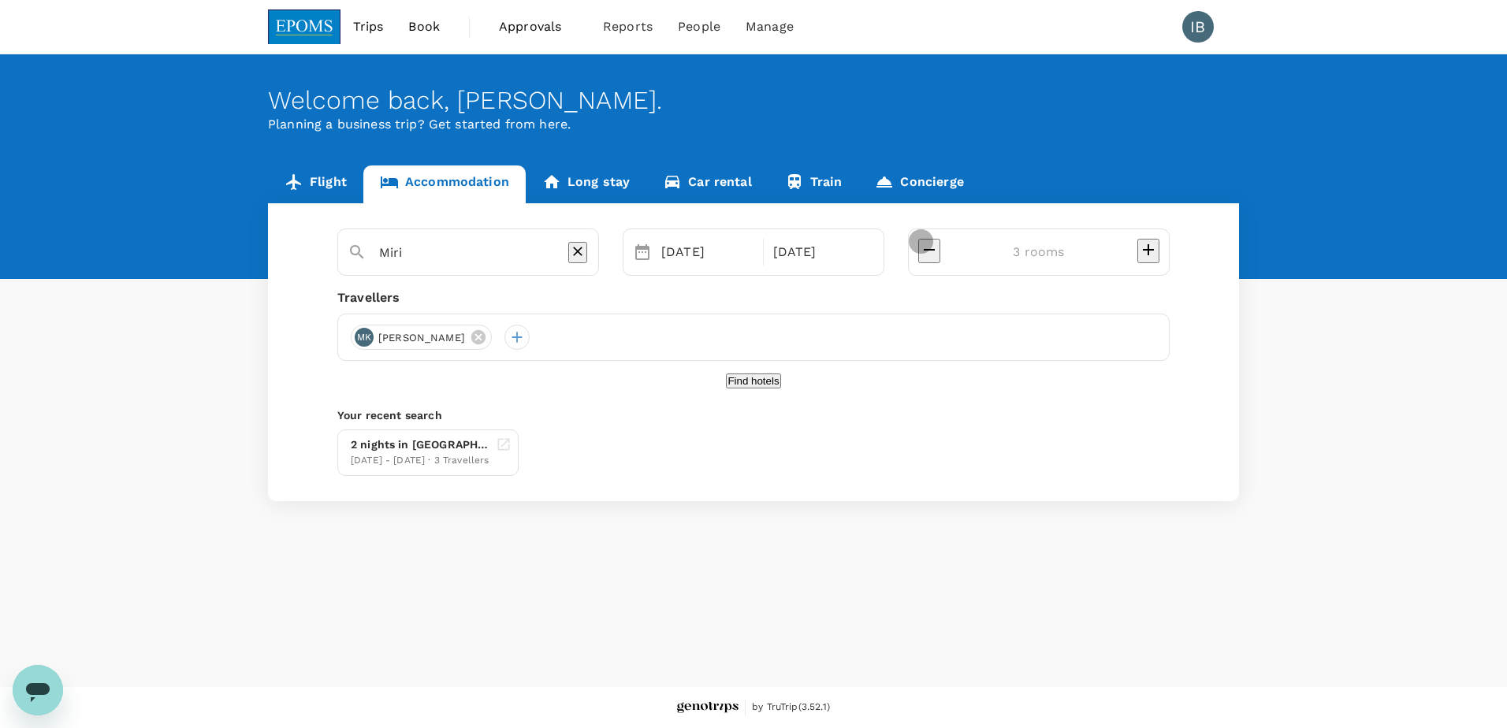
click at [939, 257] on icon "decrease" at bounding box center [929, 249] width 19 height 19
type input "1 room"
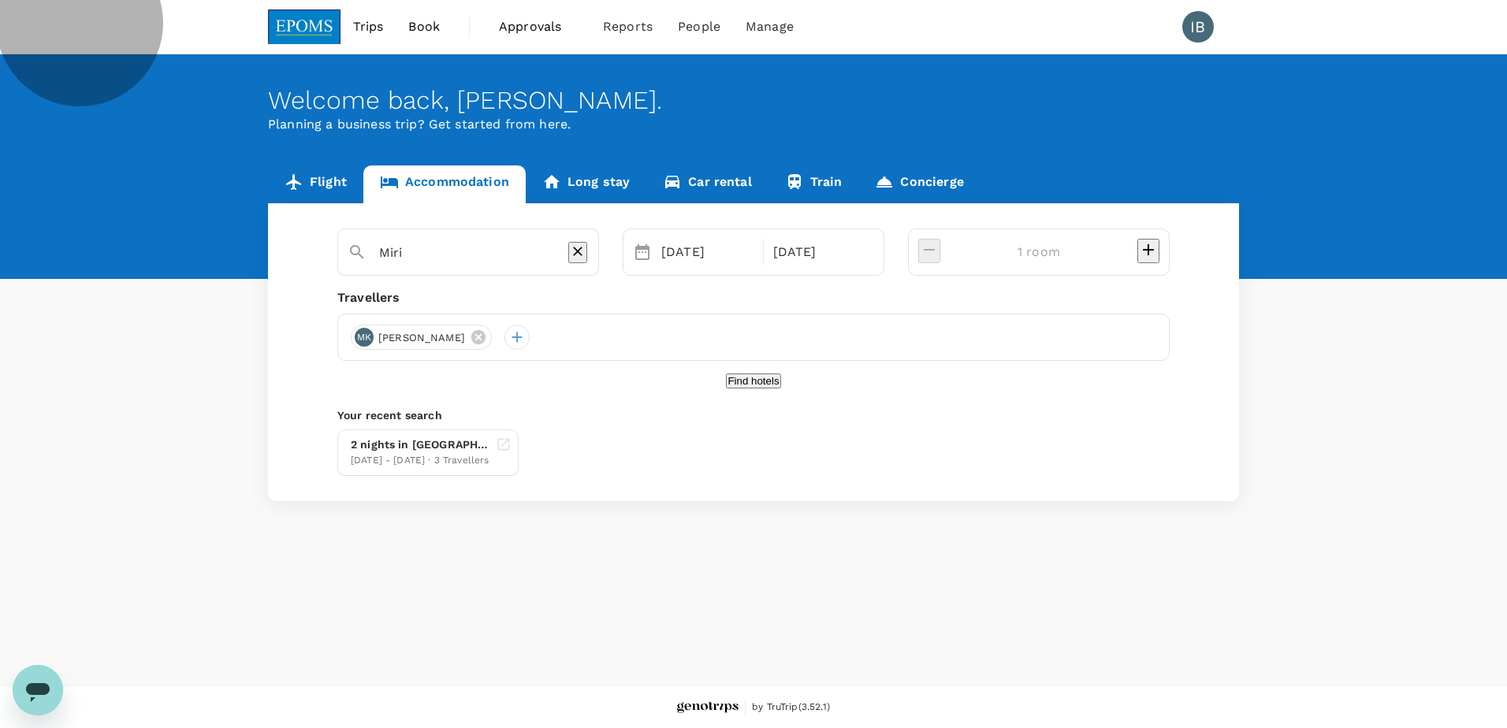
click at [776, 389] on button "Find hotels" at bounding box center [753, 381] width 54 height 15
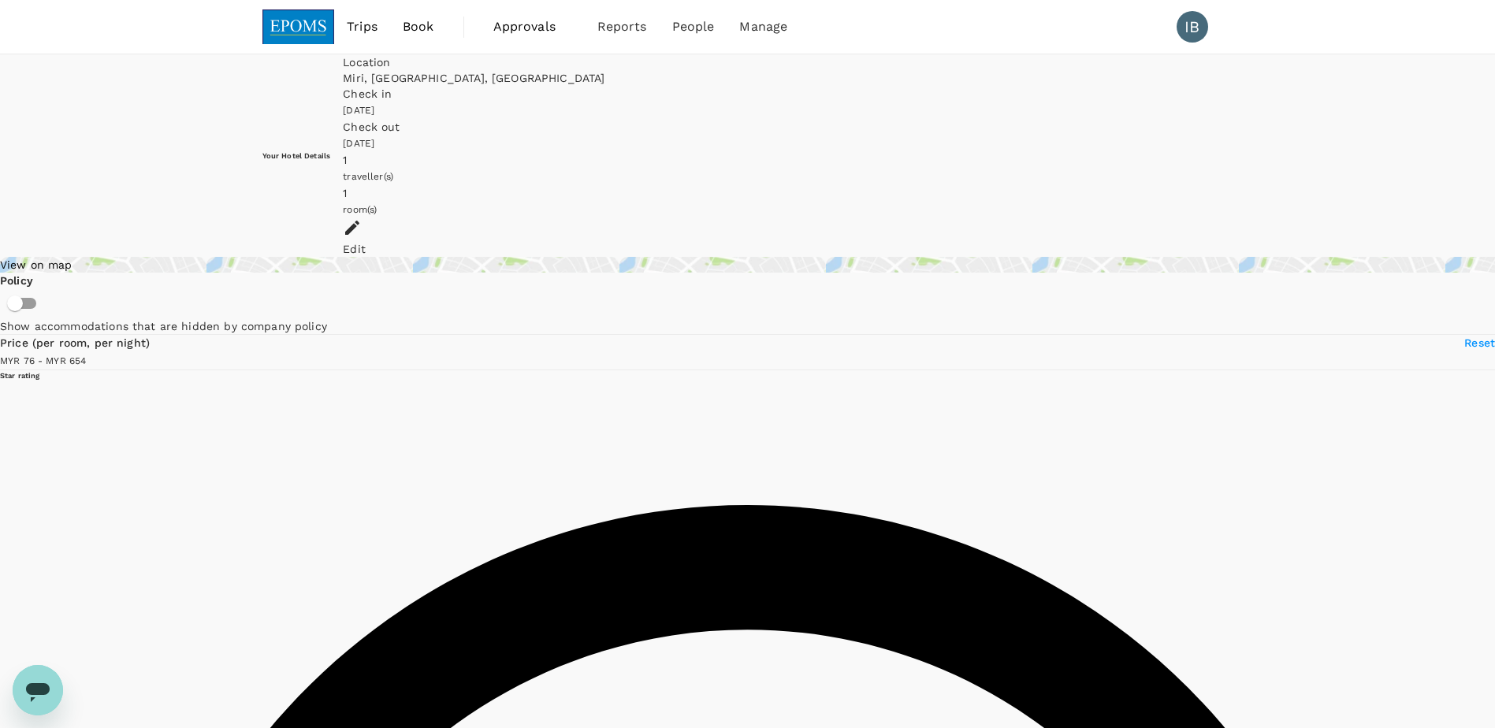
type input "653.98"
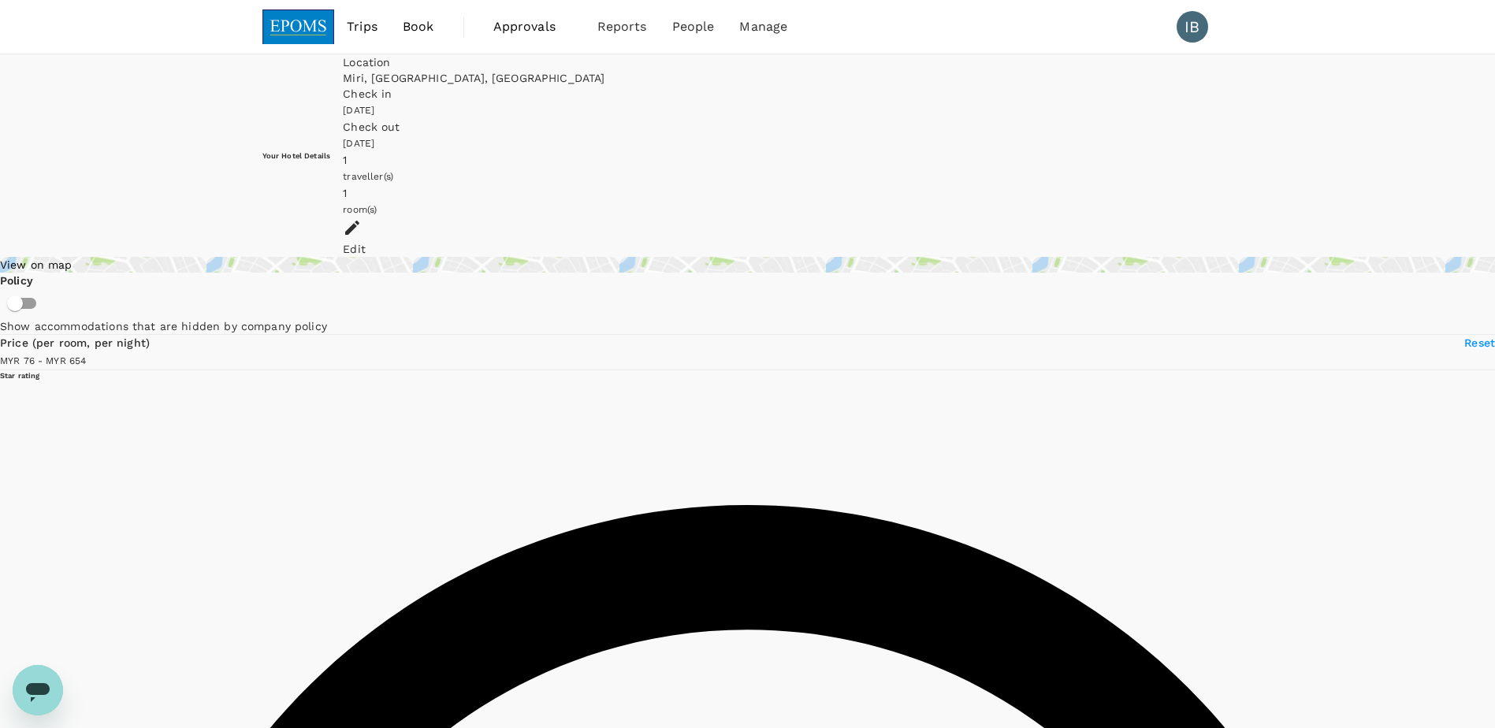
type input "653.98"
